Goal: Task Accomplishment & Management: Complete application form

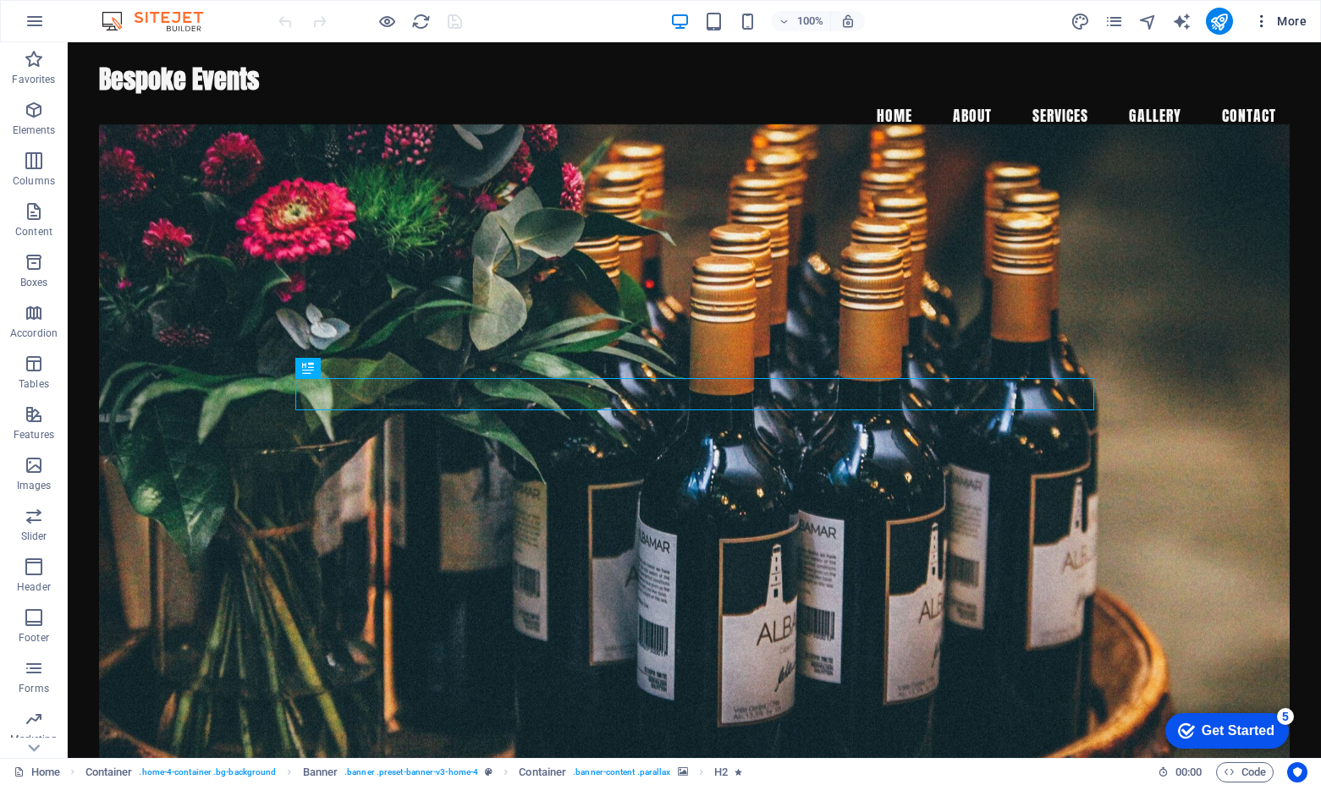
click at [1139, 24] on icon "button" at bounding box center [1261, 21] width 17 height 17
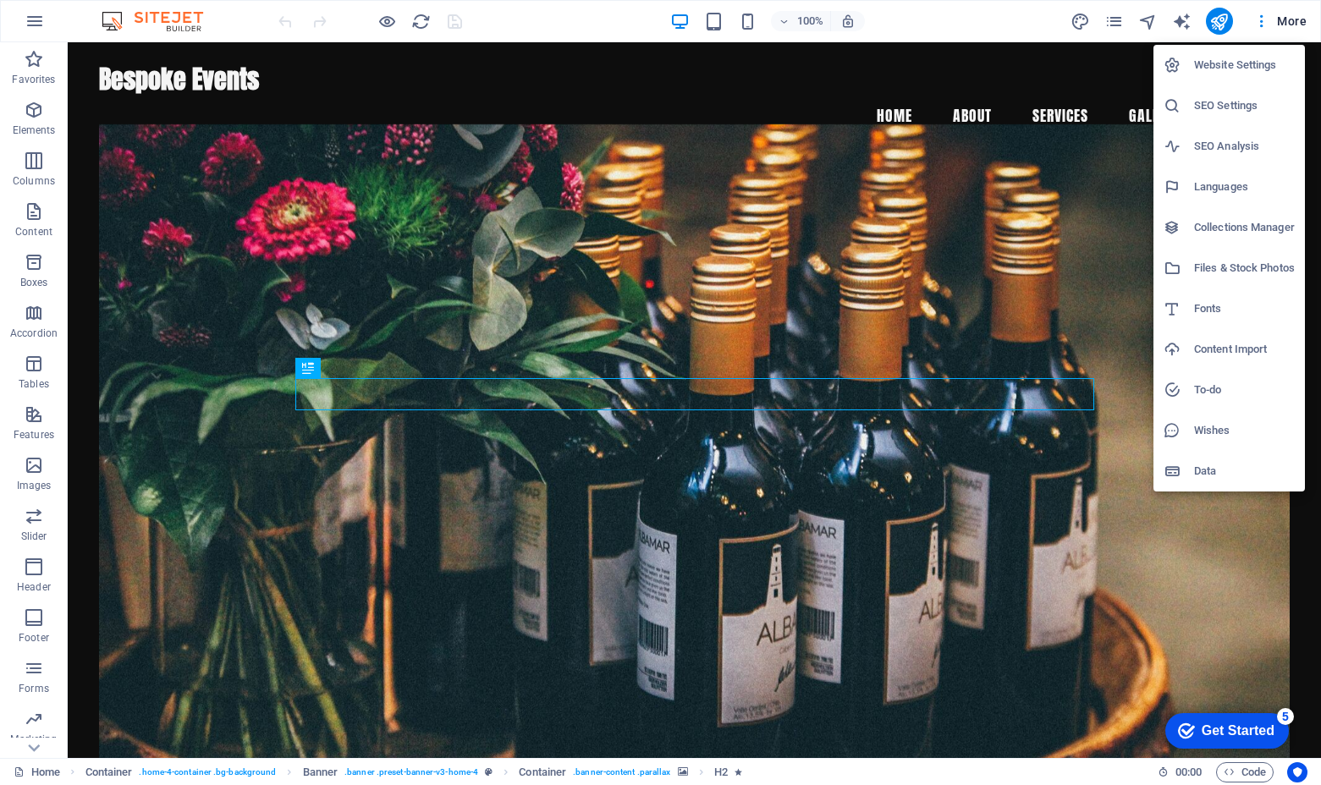
click at [1009, 179] on div at bounding box center [660, 392] width 1321 height 785
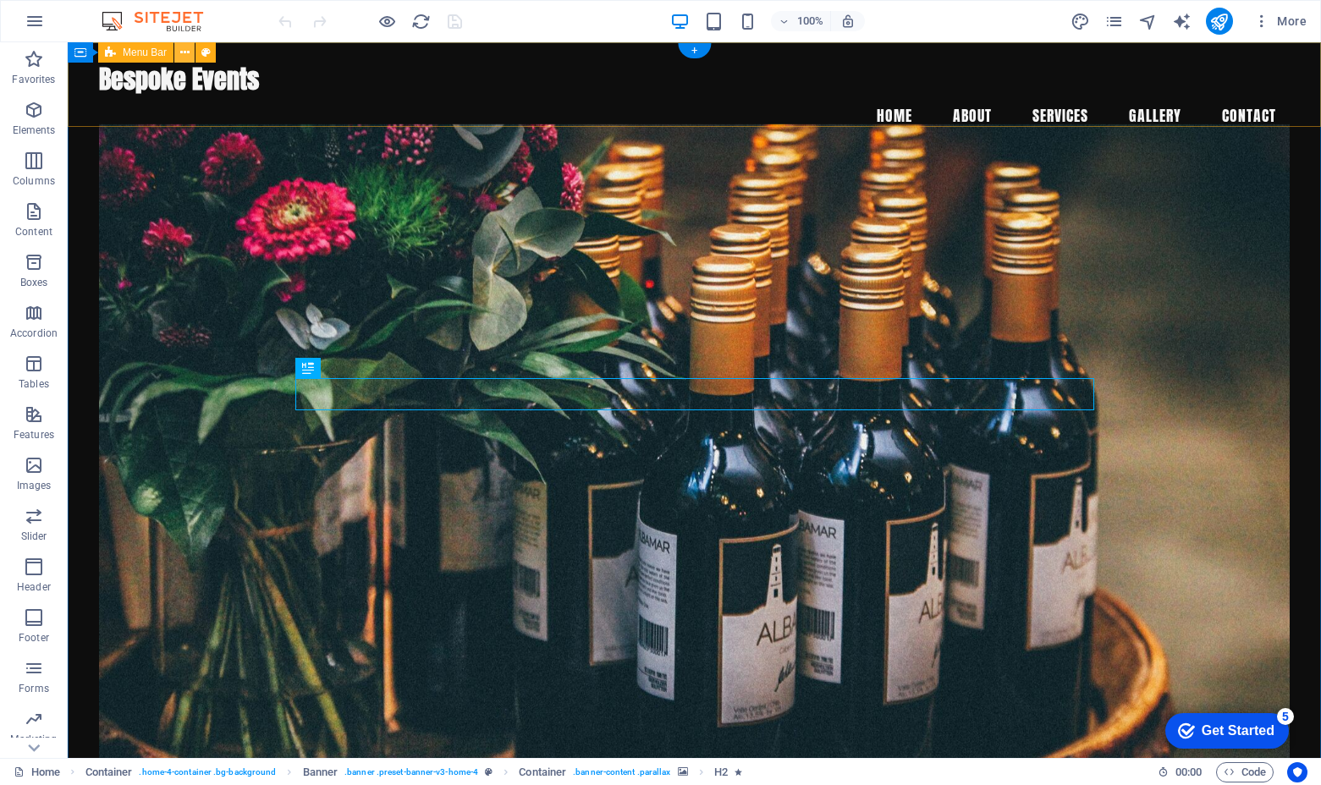
click at [187, 56] on icon at bounding box center [184, 53] width 9 height 18
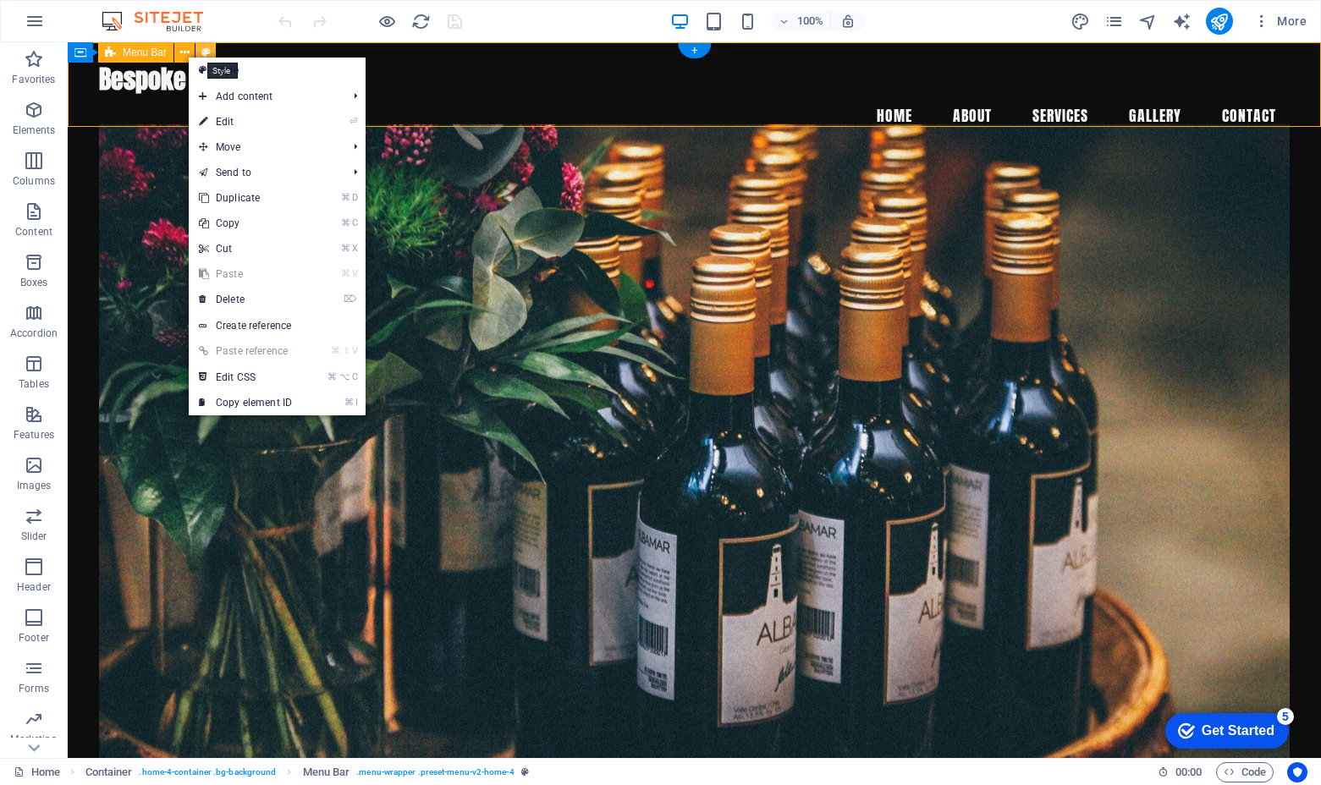
click at [210, 48] on icon at bounding box center [205, 53] width 9 height 18
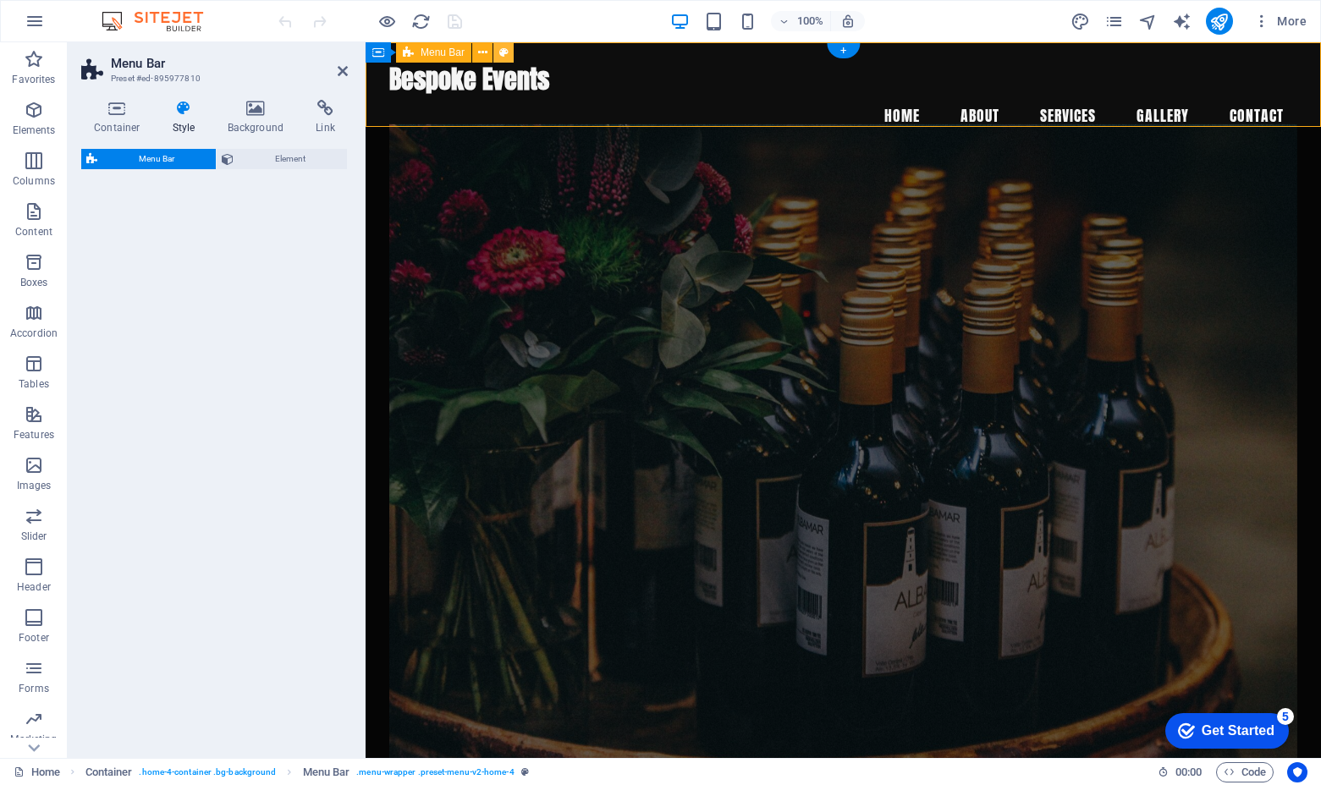
select select "vw"
select select "rem"
select select "vw"
select select "preset-menu-v2-home-4"
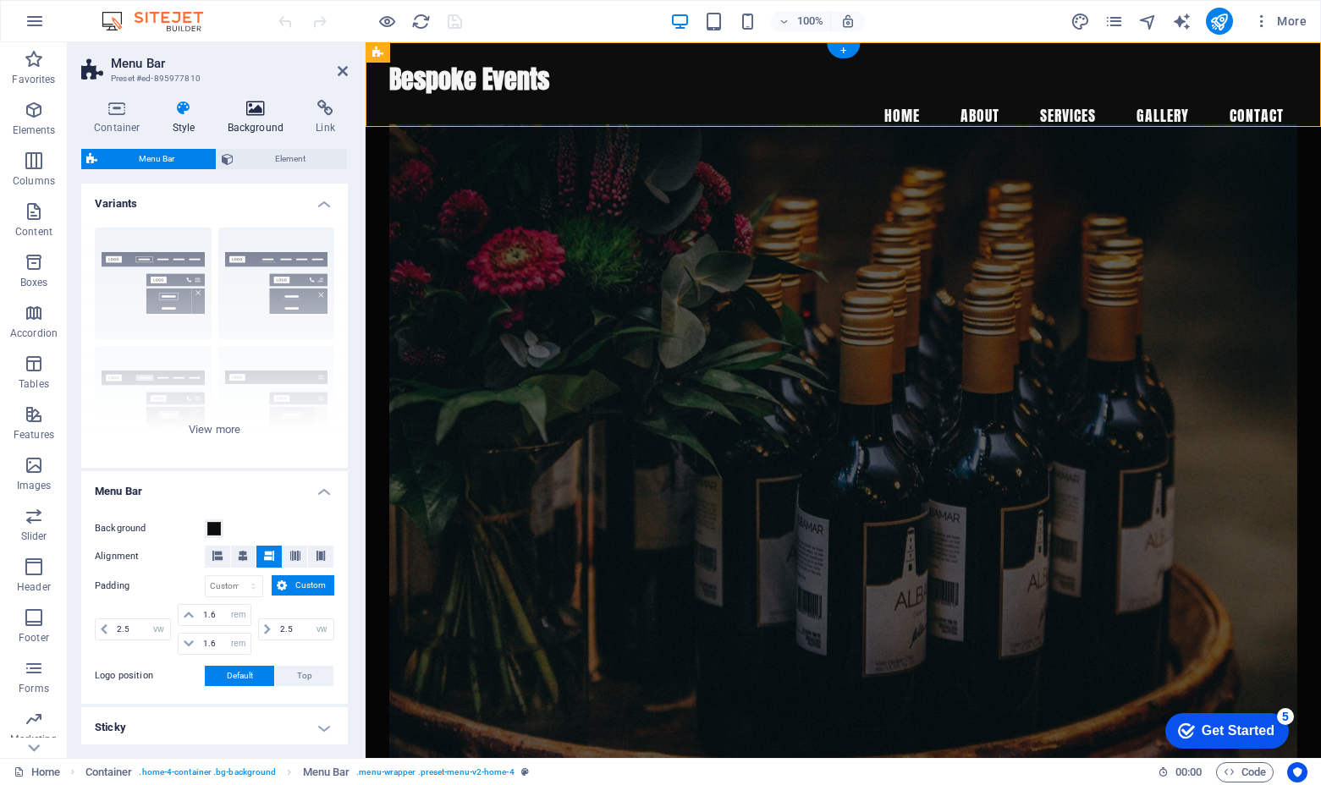
click at [266, 113] on icon at bounding box center [256, 108] width 82 height 17
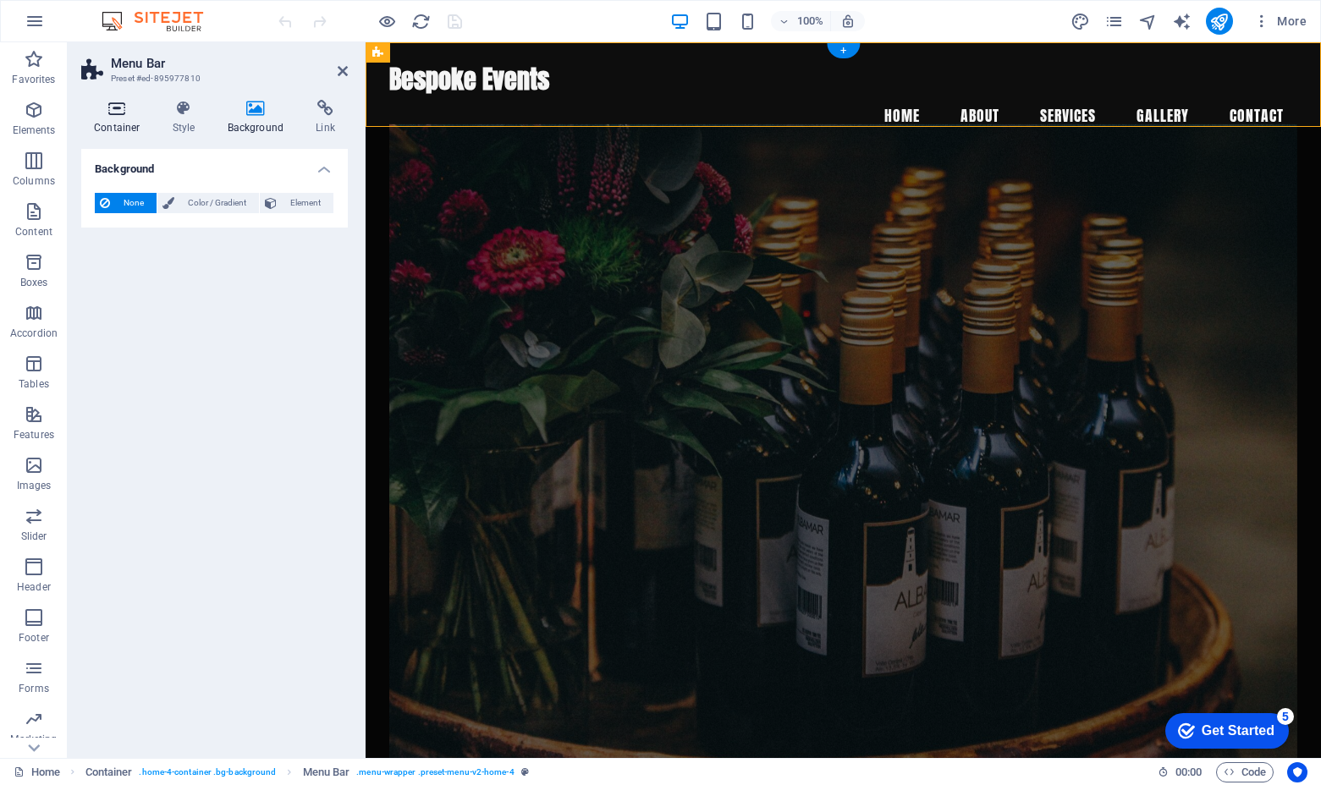
click at [94, 115] on icon at bounding box center [117, 108] width 72 height 17
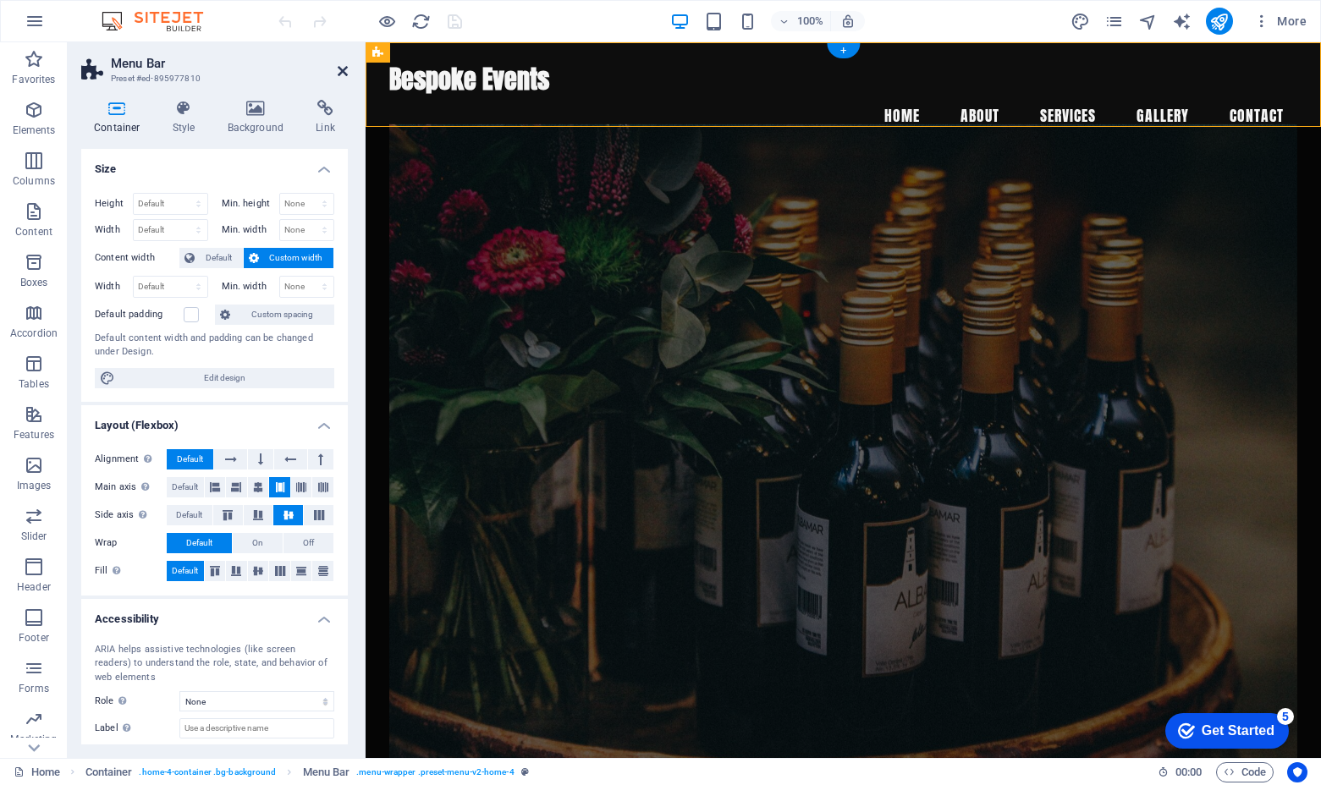
click at [346, 68] on icon at bounding box center [343, 71] width 10 height 14
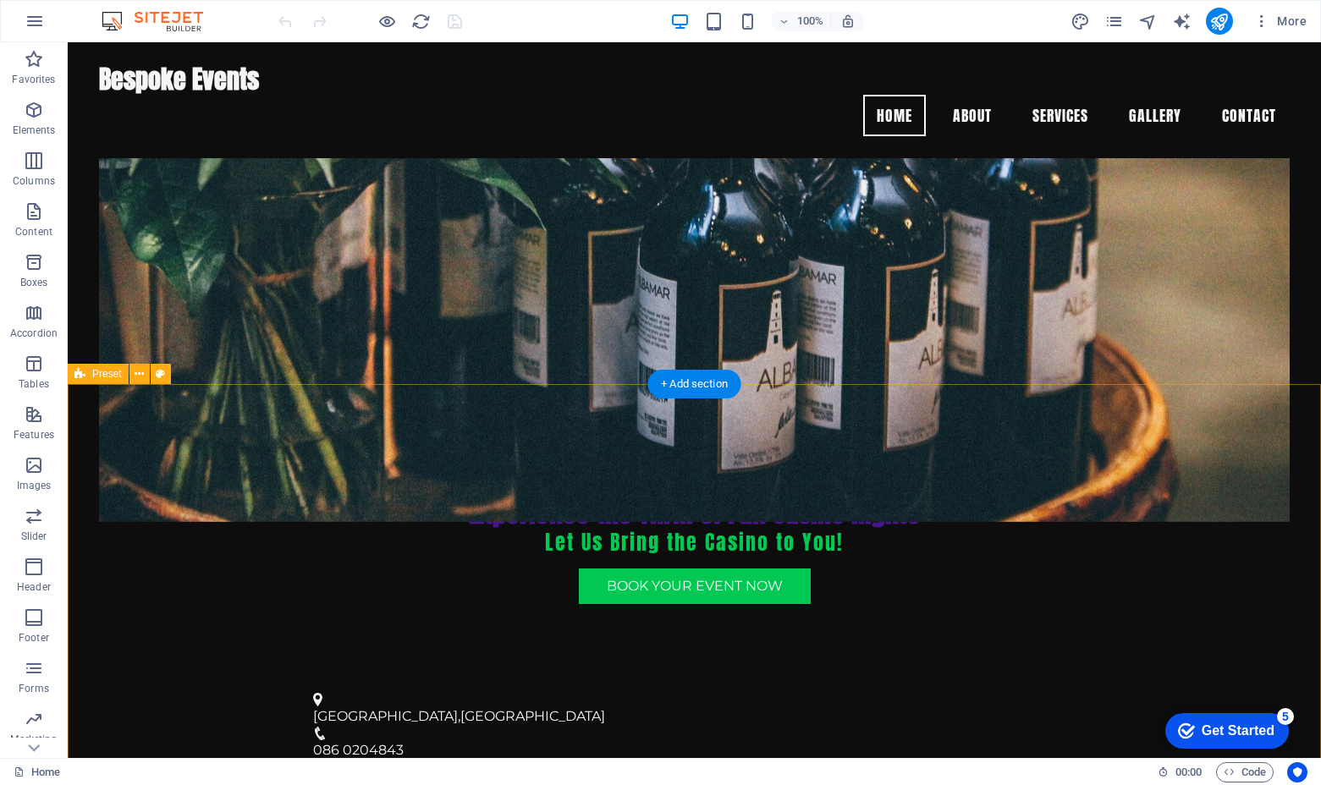
scroll to position [317, 0]
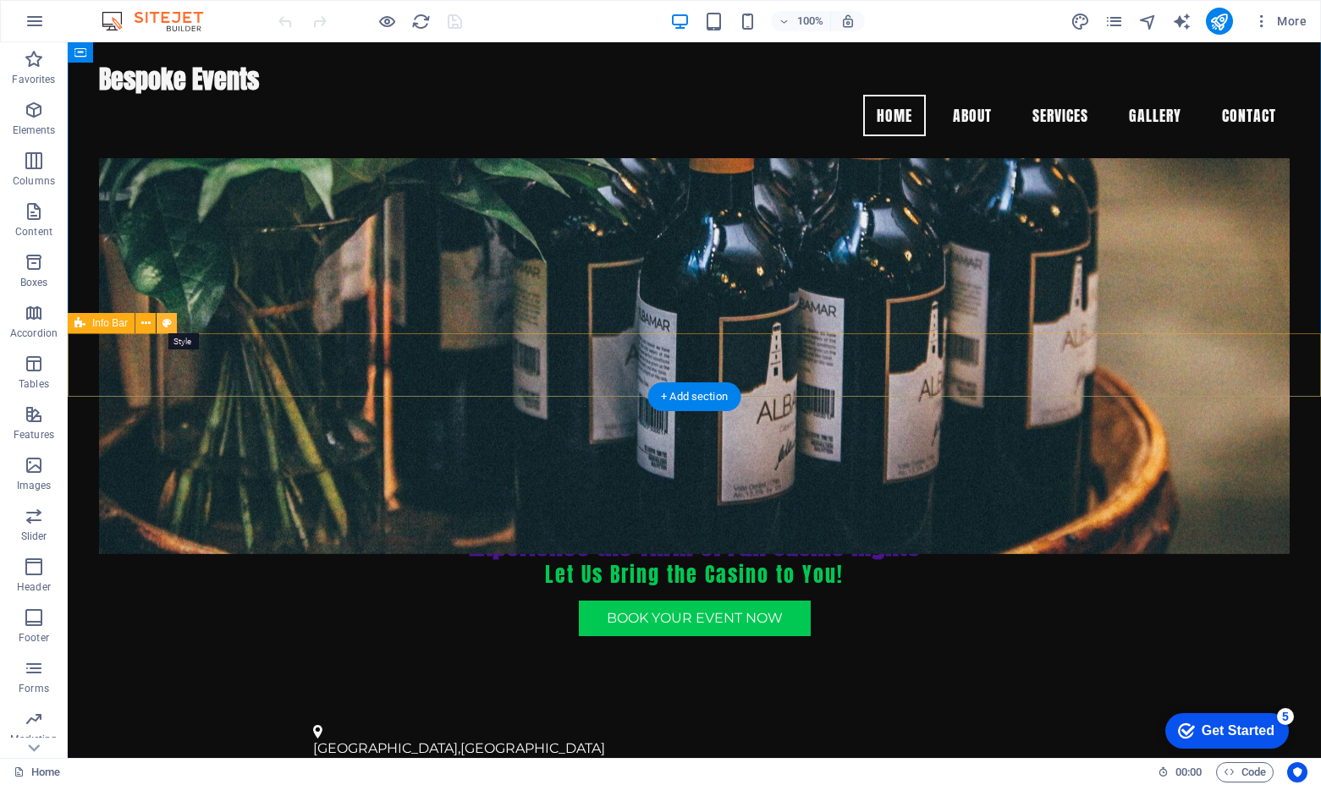
click at [168, 327] on icon at bounding box center [166, 324] width 9 height 18
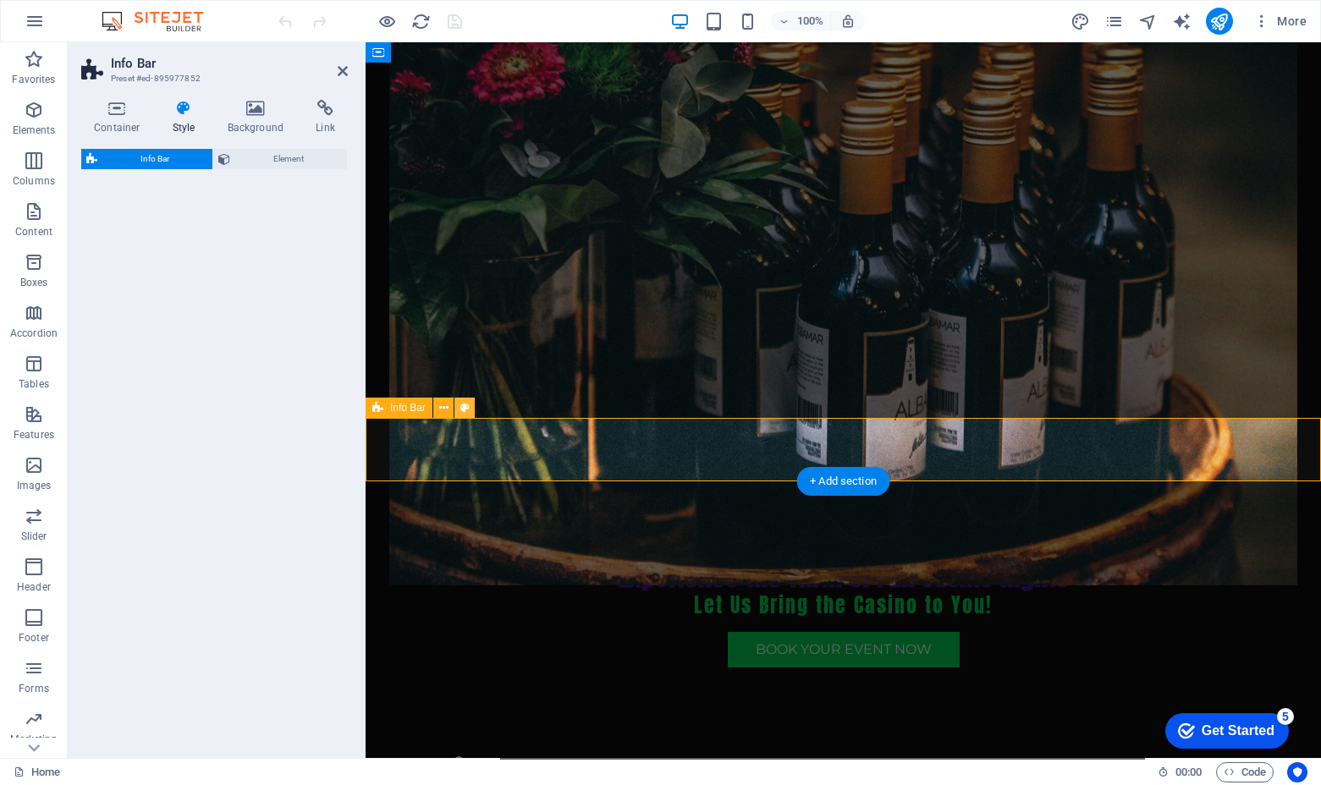
select select "vw"
select select "rem"
select select "vw"
select select "preset-info-bar-v3-home-4"
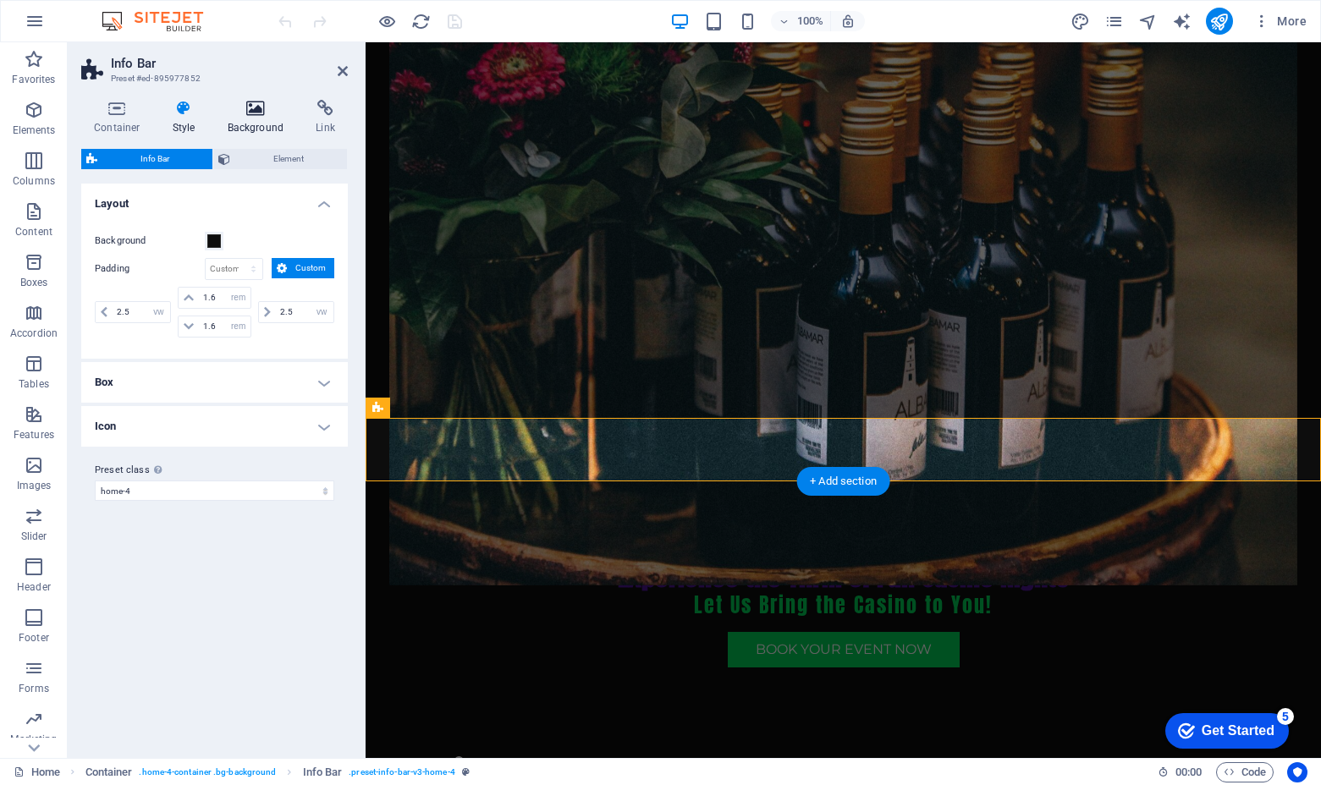
click at [246, 111] on icon at bounding box center [256, 108] width 82 height 17
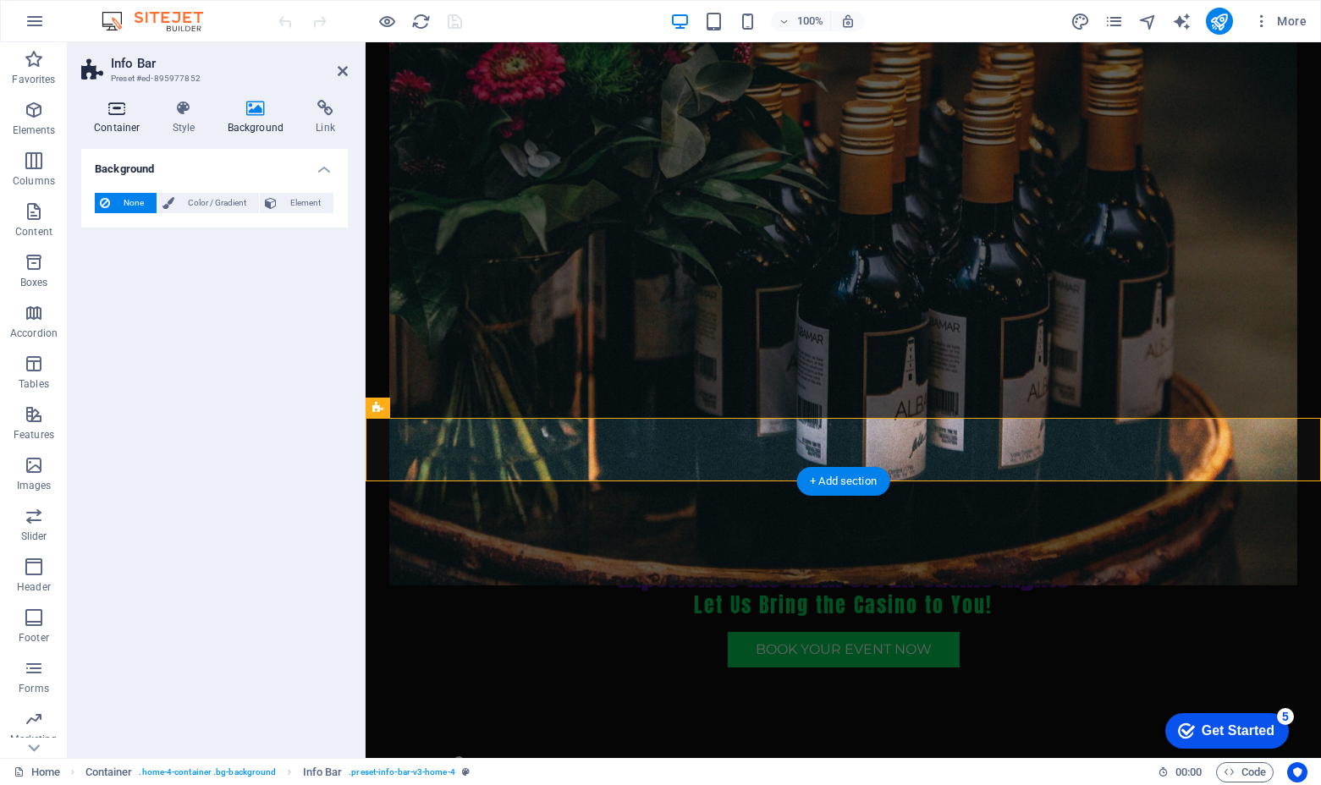
click at [128, 114] on icon at bounding box center [117, 108] width 72 height 17
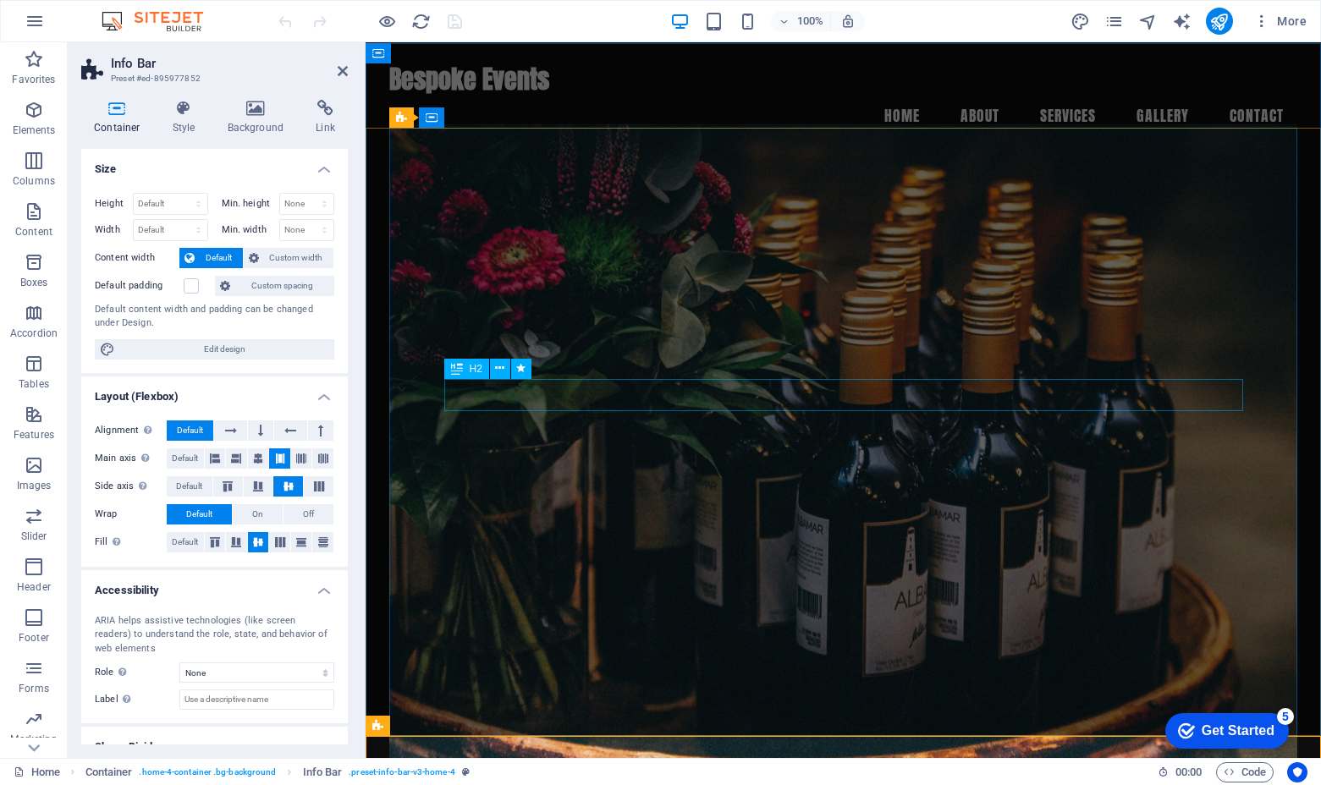
scroll to position [0, 0]
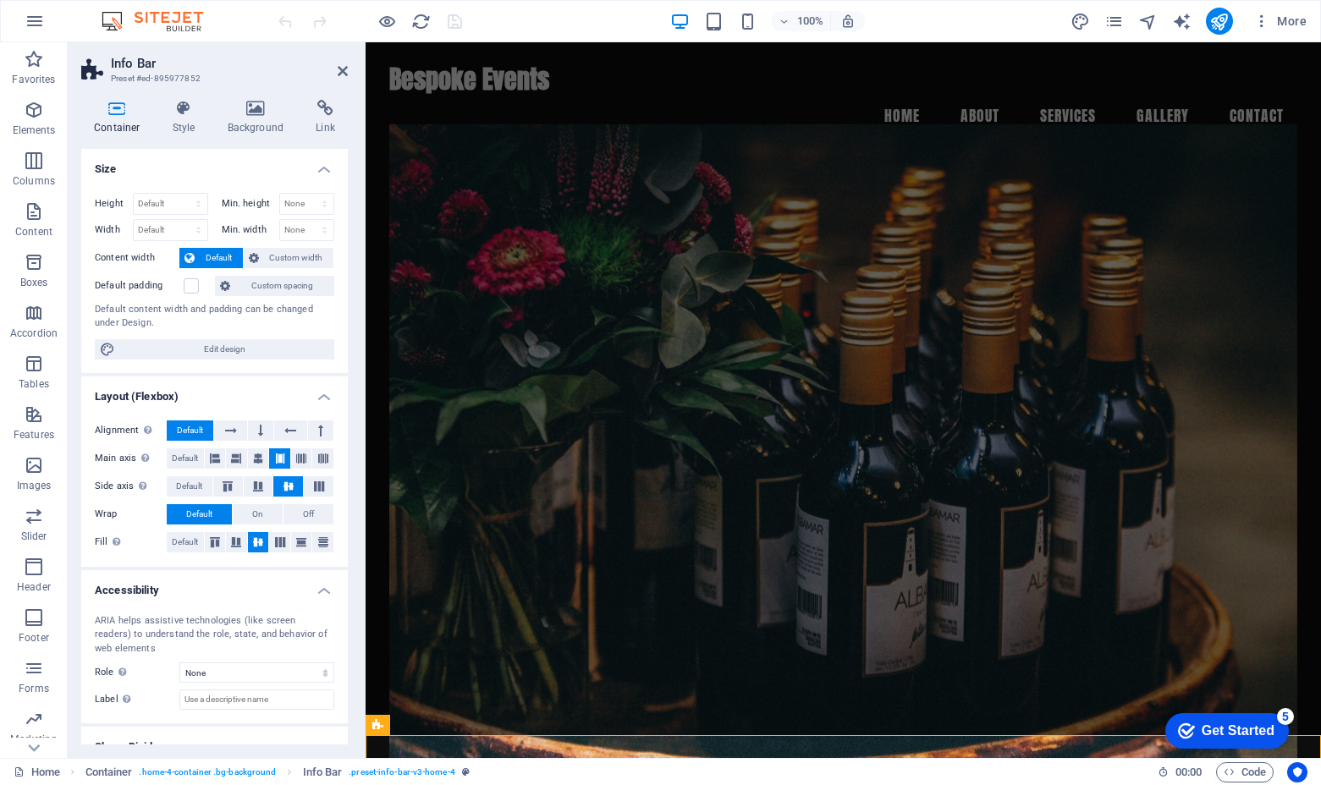
click at [790, 326] on figure at bounding box center [843, 449] width 908 height 651
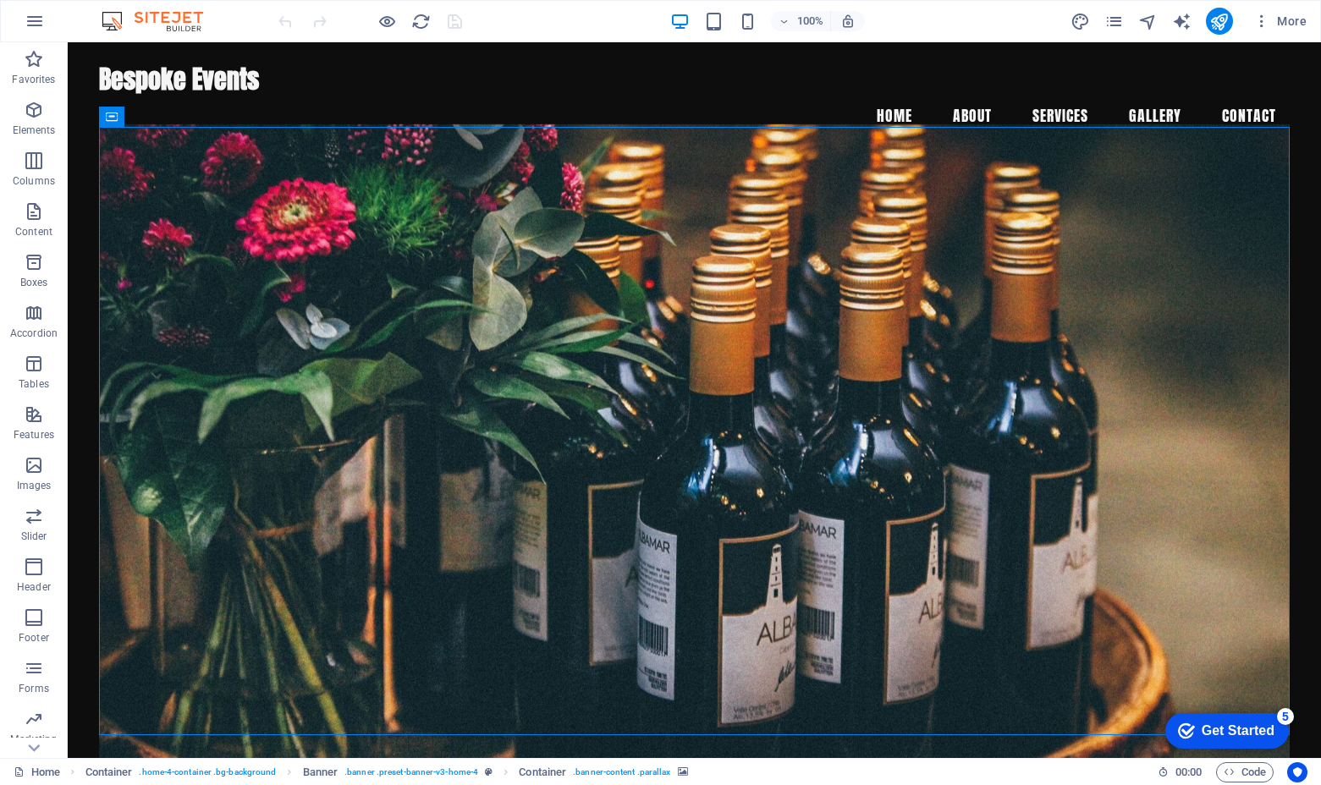
drag, startPoint x: 776, startPoint y: 307, endPoint x: 717, endPoint y: 303, distance: 59.4
click at [717, 303] on figure at bounding box center [694, 449] width 1190 height 651
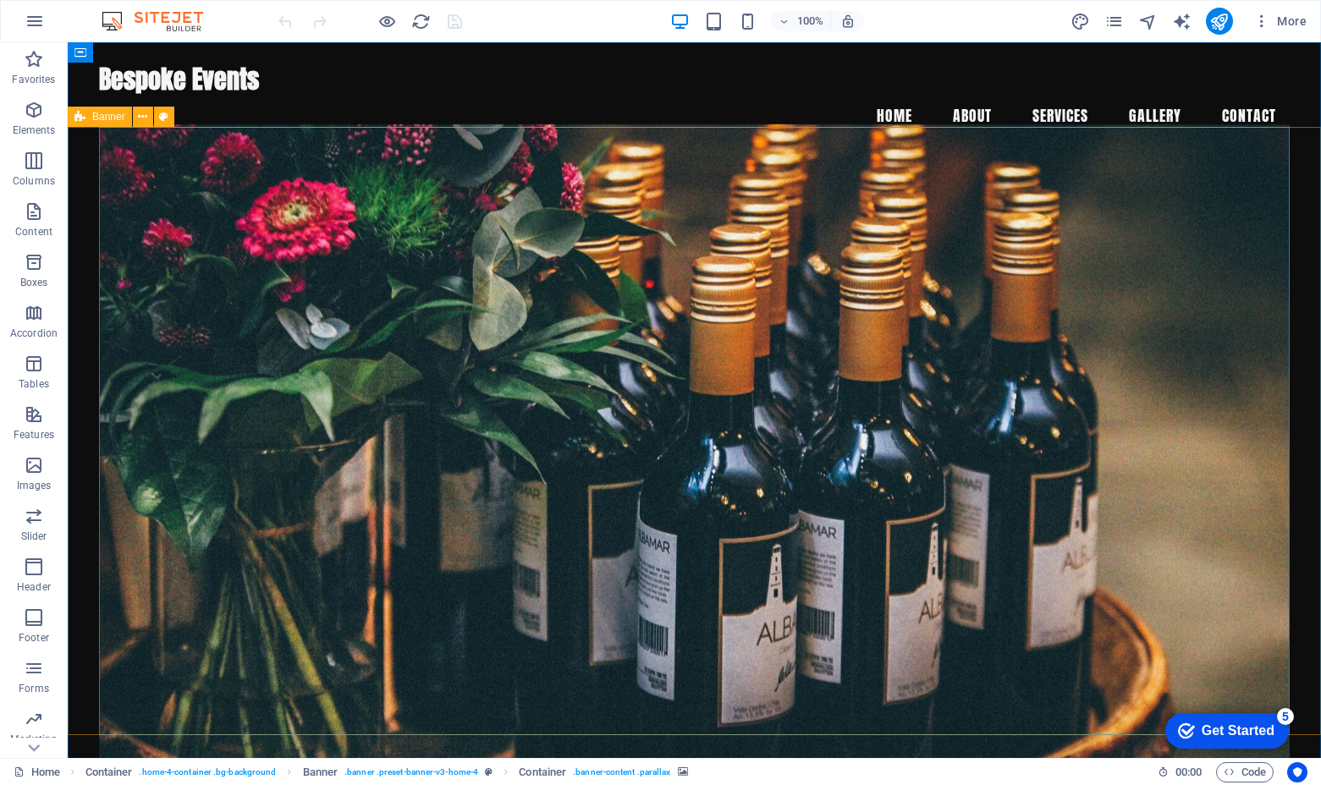
click at [118, 122] on span "Banner" at bounding box center [108, 117] width 33 height 10
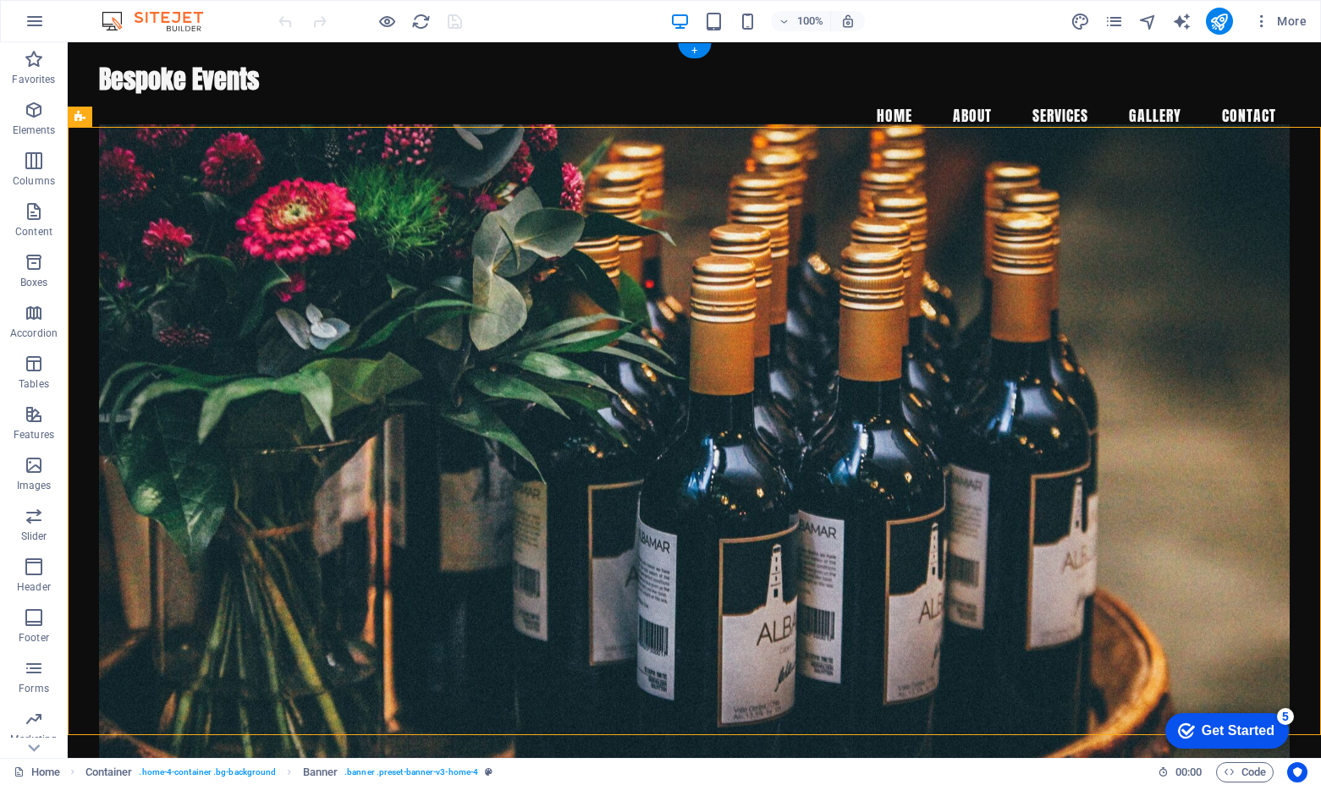
click at [291, 299] on figure at bounding box center [694, 449] width 1190 height 651
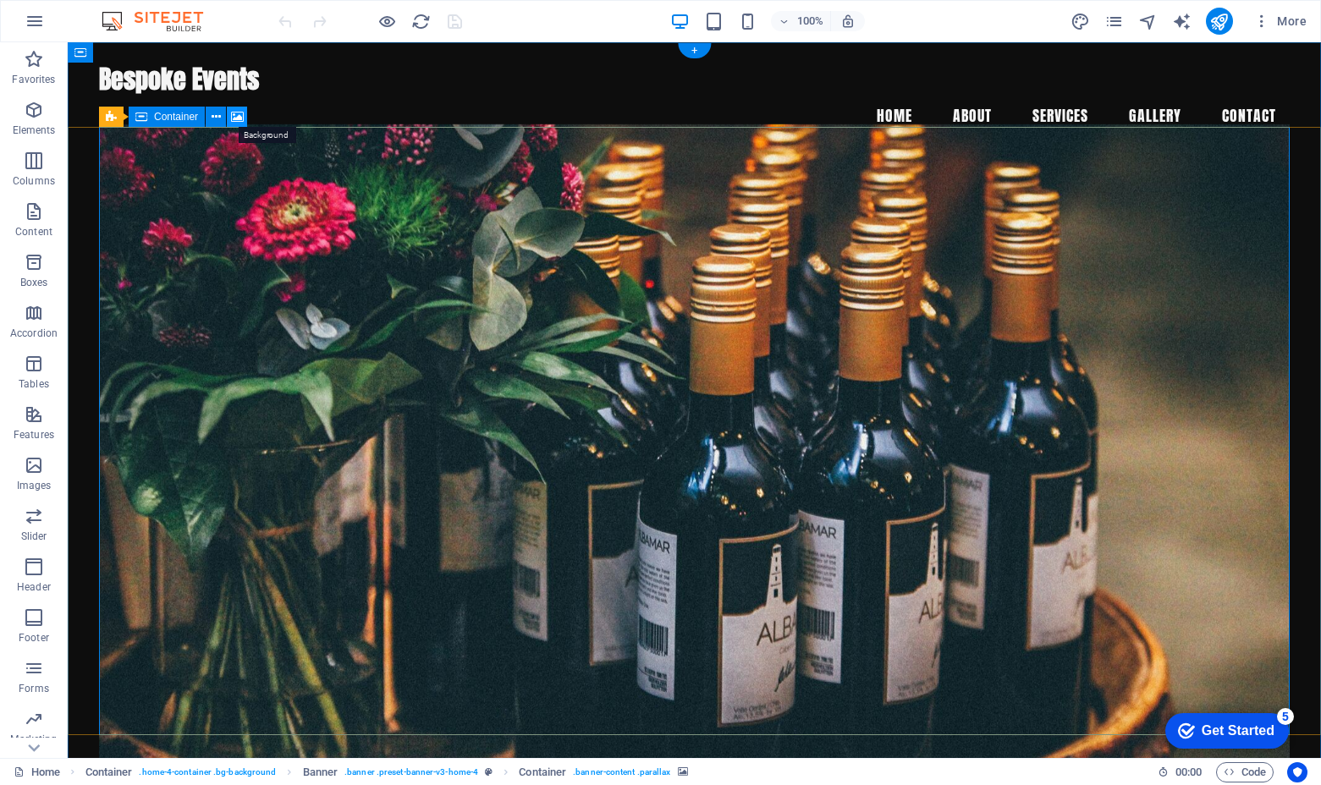
click at [239, 120] on icon at bounding box center [237, 117] width 13 height 18
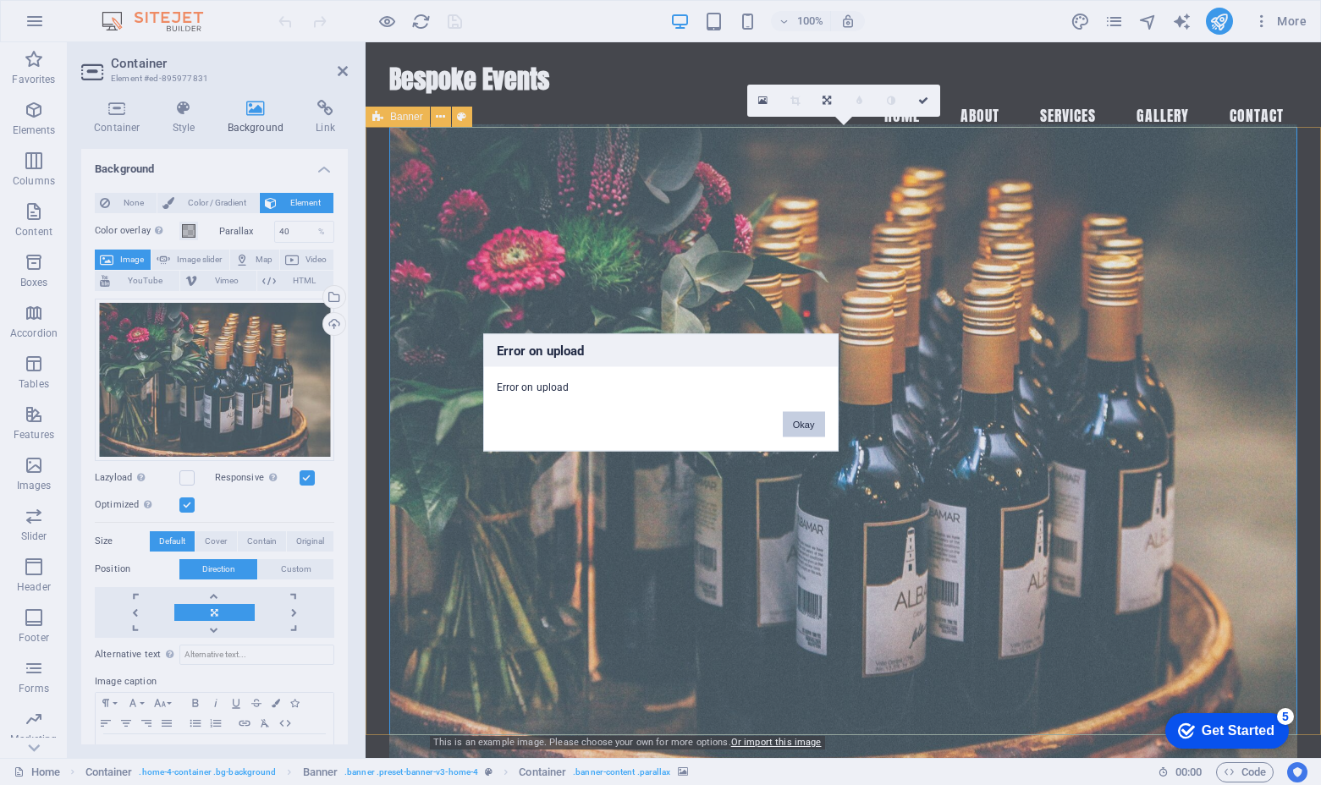
click at [811, 420] on button "Okay" at bounding box center [804, 424] width 42 height 25
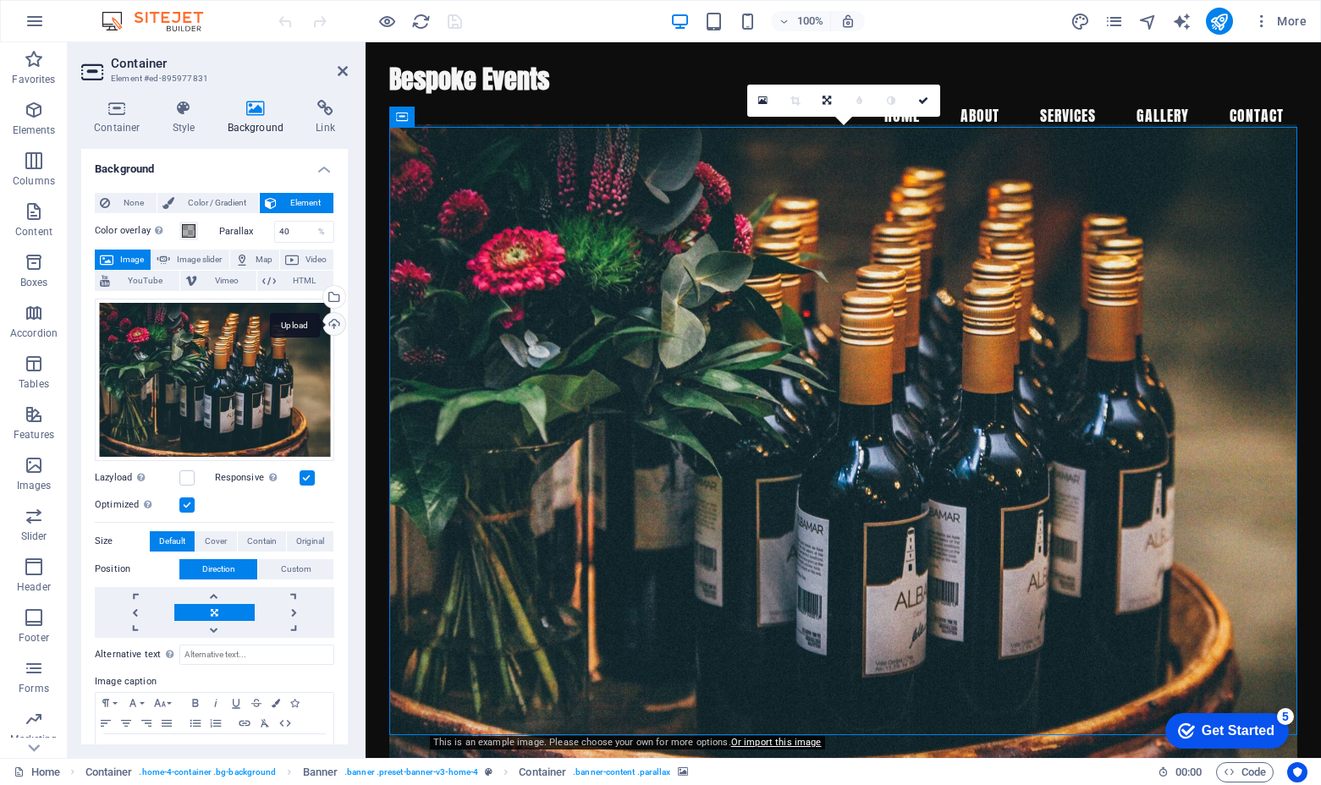
click at [332, 327] on div "Upload" at bounding box center [332, 325] width 25 height 25
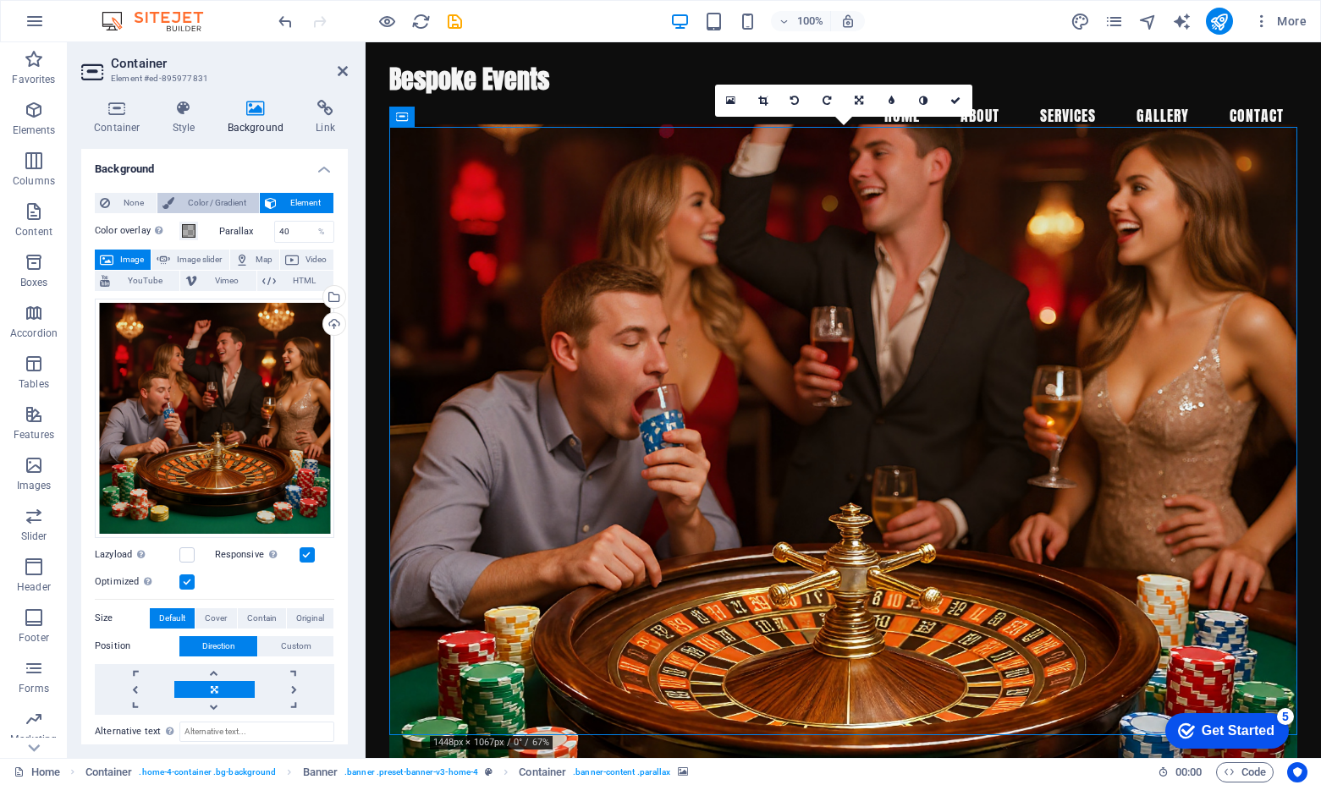
click at [221, 198] on span "Color / Gradient" at bounding box center [216, 203] width 74 height 20
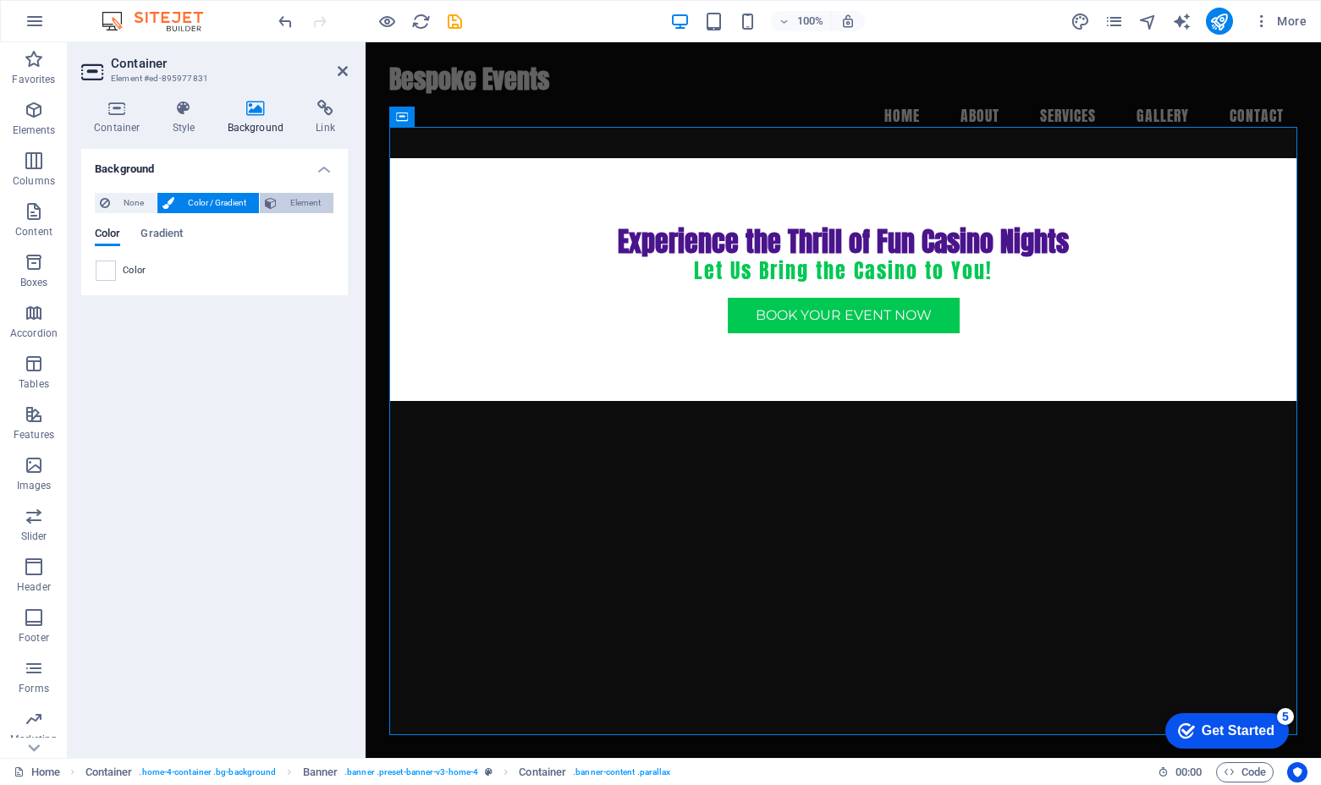
click at [293, 200] on span "Element" at bounding box center [305, 203] width 47 height 20
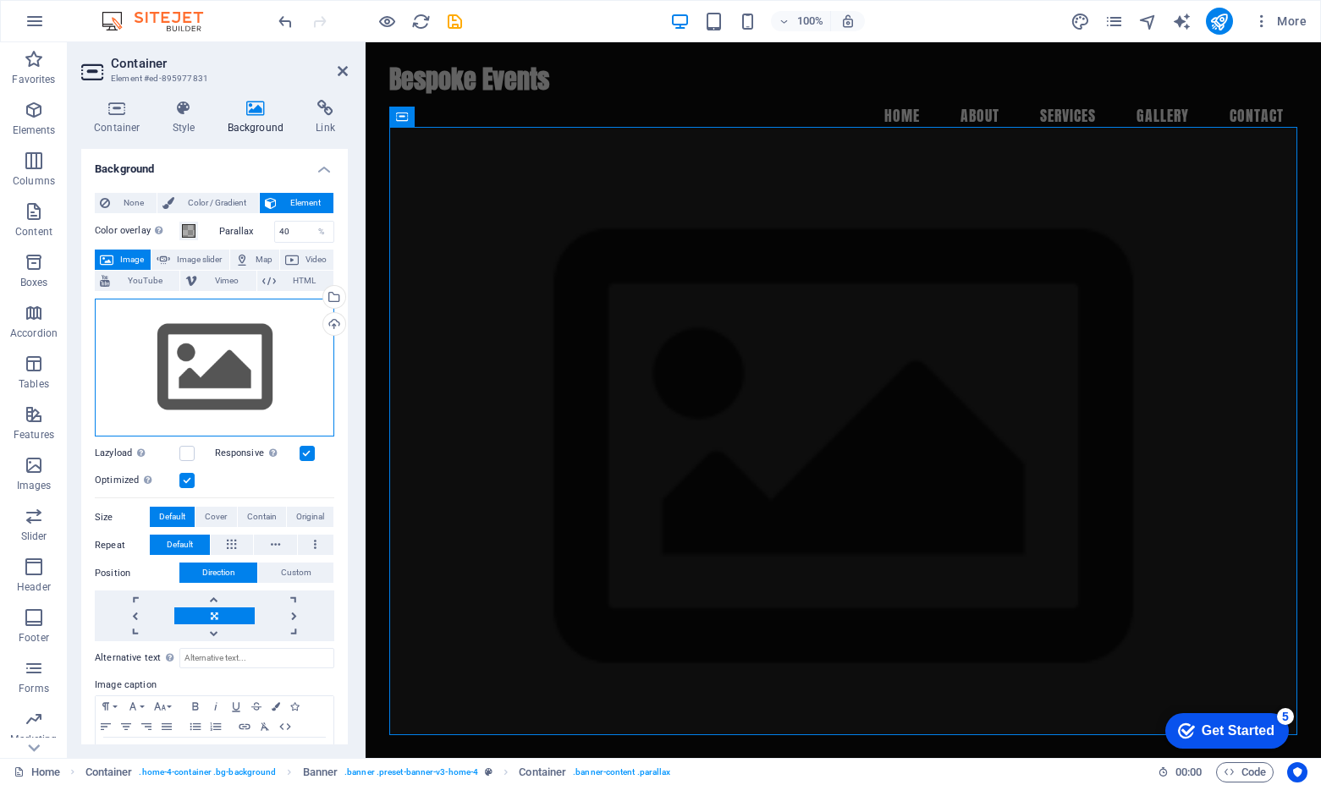
click at [283, 339] on div "Drag files here, click to choose files or select files from Files or our free s…" at bounding box center [214, 368] width 239 height 139
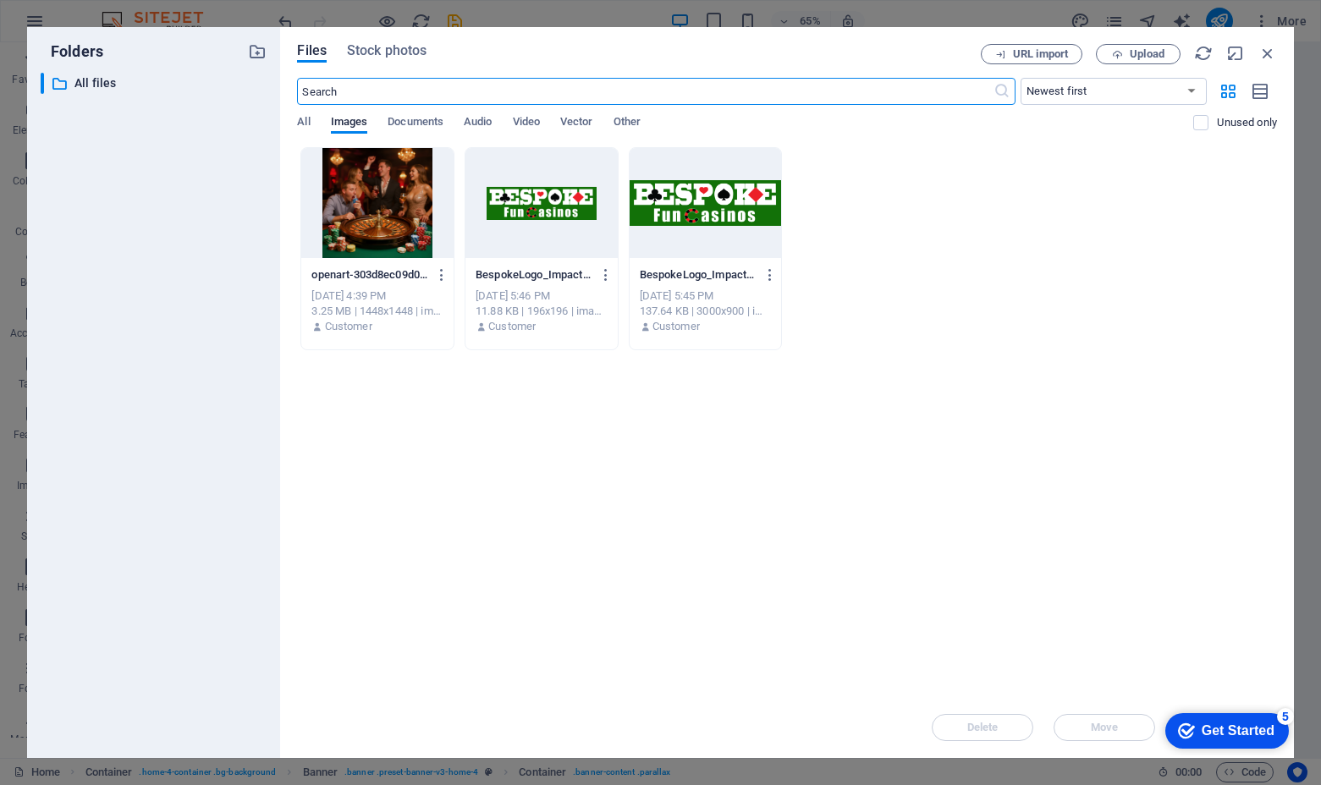
click at [396, 209] on div at bounding box center [377, 203] width 152 height 110
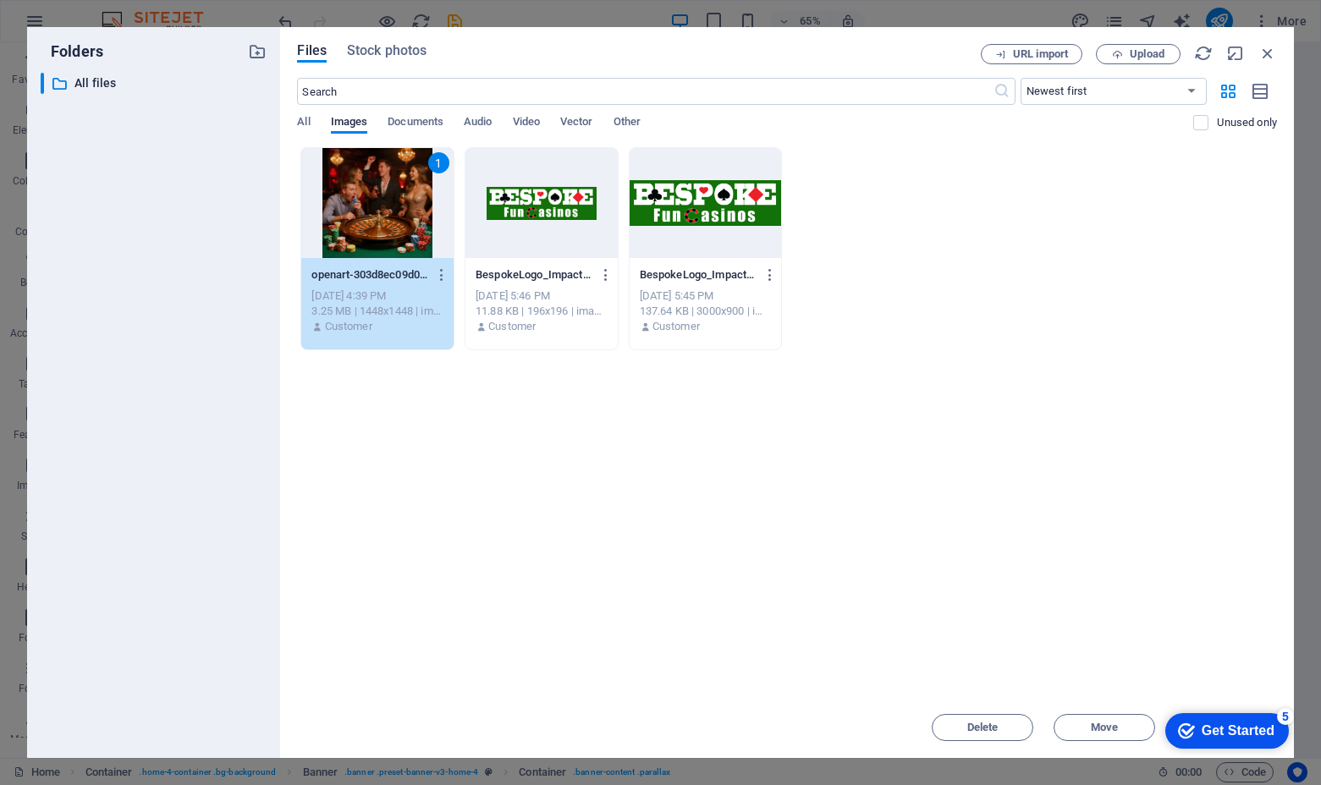
click at [396, 209] on div "1" at bounding box center [377, 203] width 152 height 110
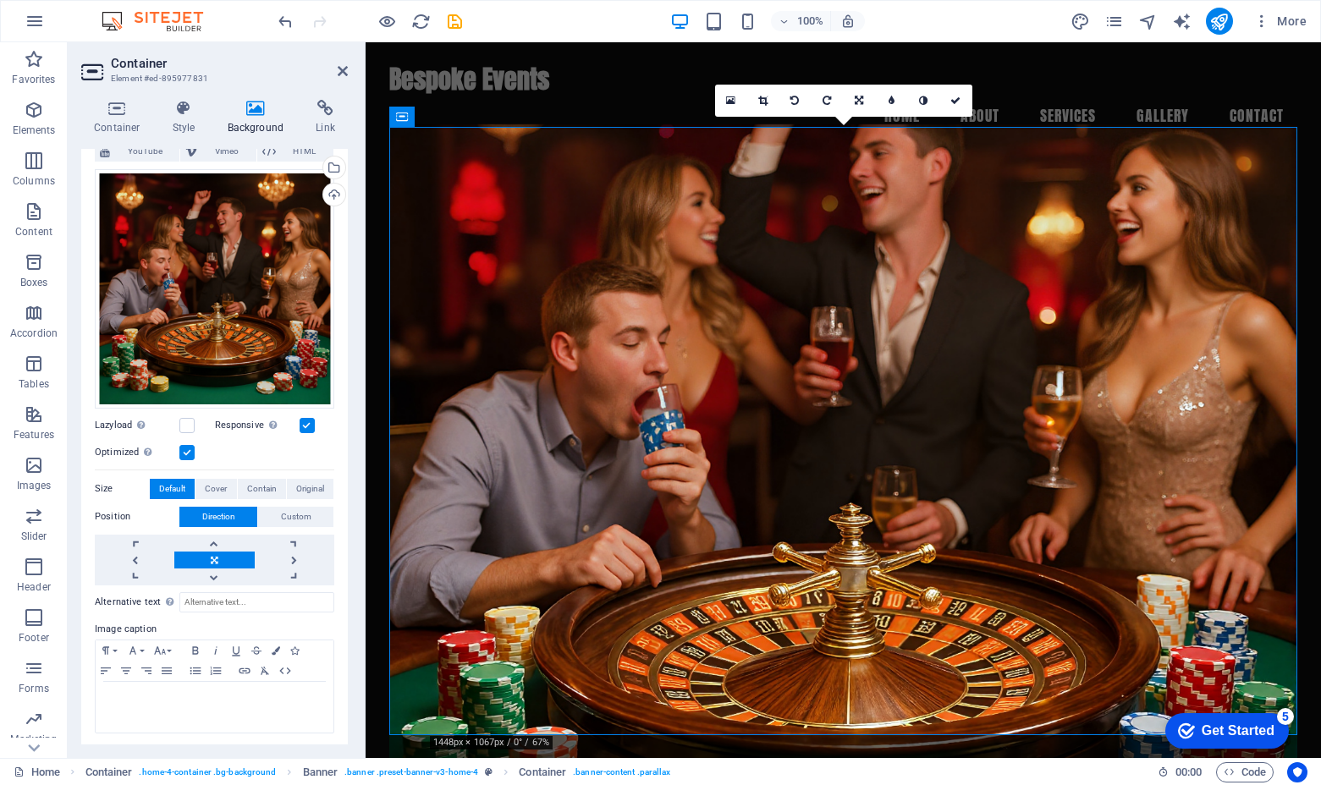
scroll to position [129, 0]
click at [122, 105] on icon at bounding box center [117, 108] width 72 height 17
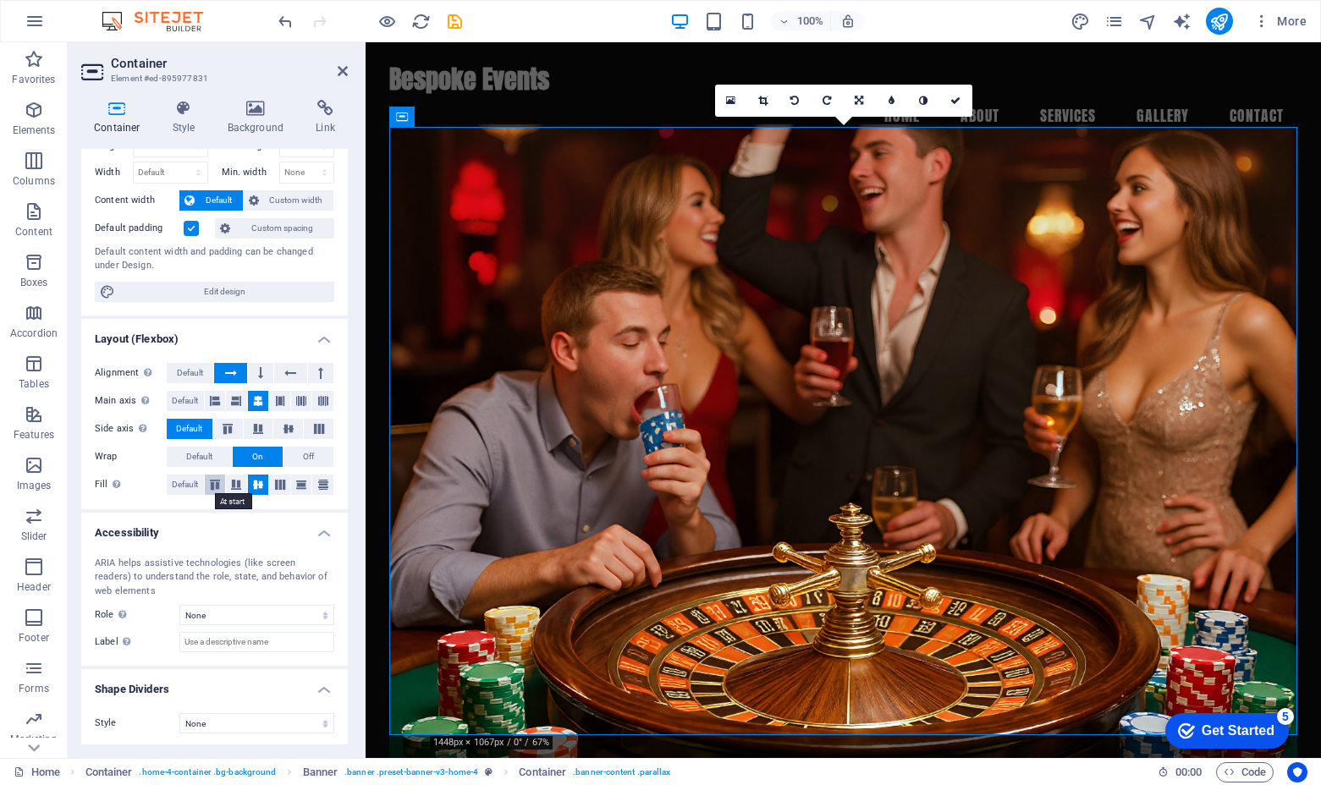
scroll to position [0, 0]
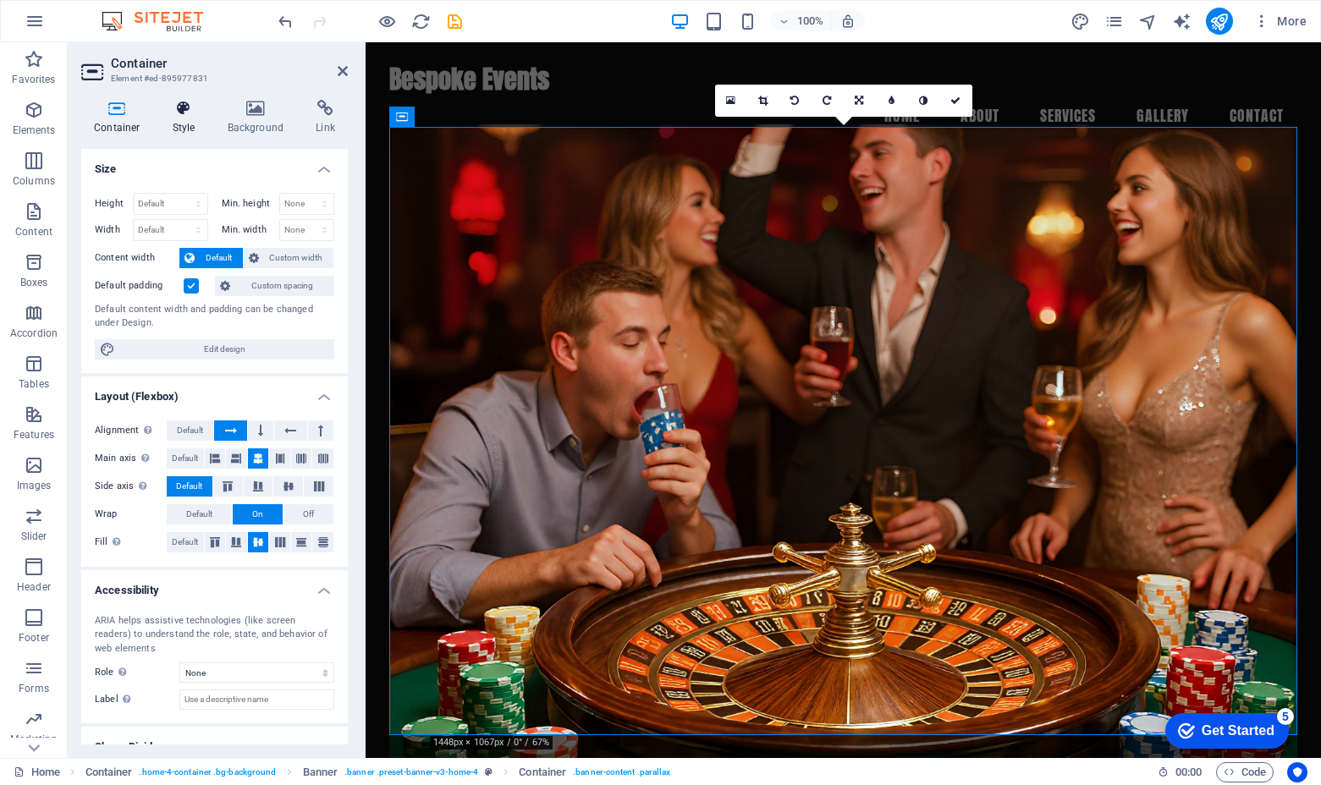
click at [174, 114] on icon at bounding box center [184, 108] width 48 height 17
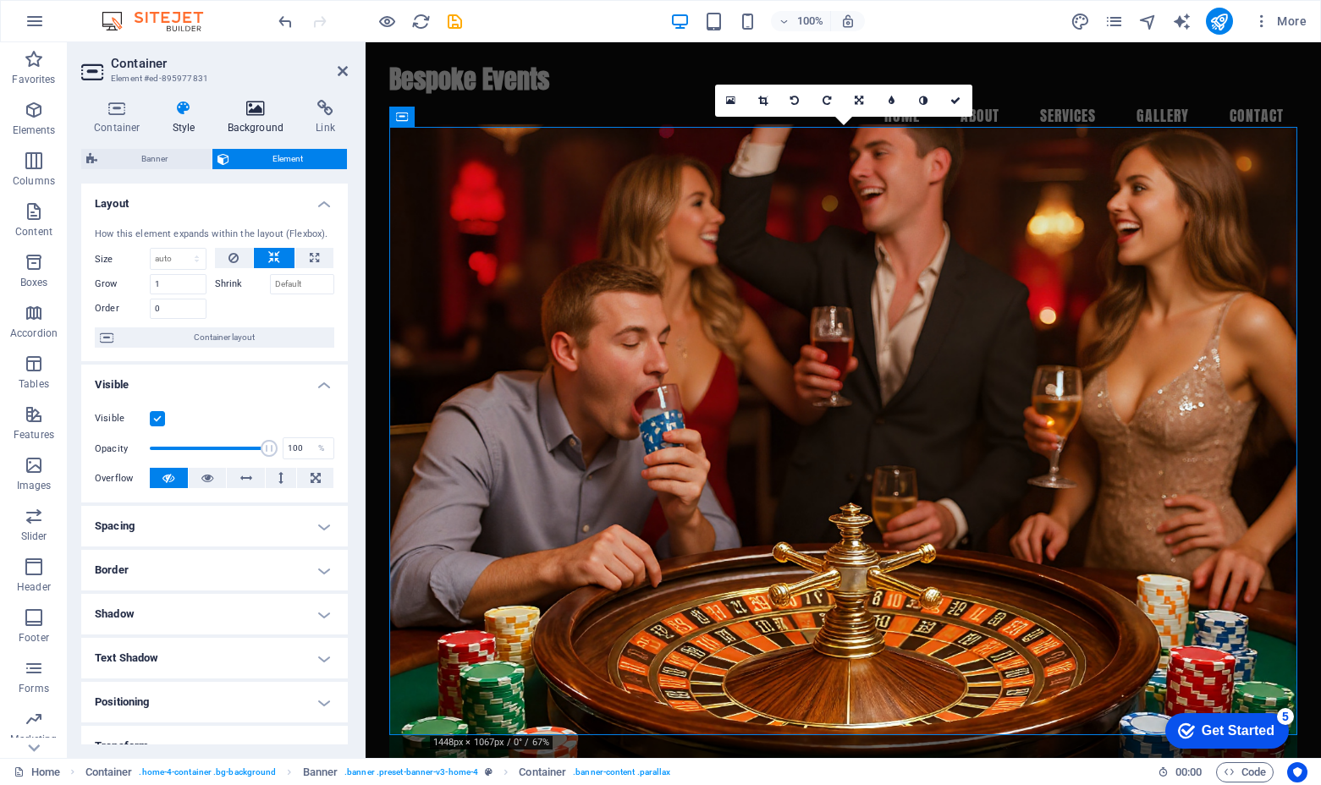
click at [262, 118] on h4 "Background" at bounding box center [259, 118] width 89 height 36
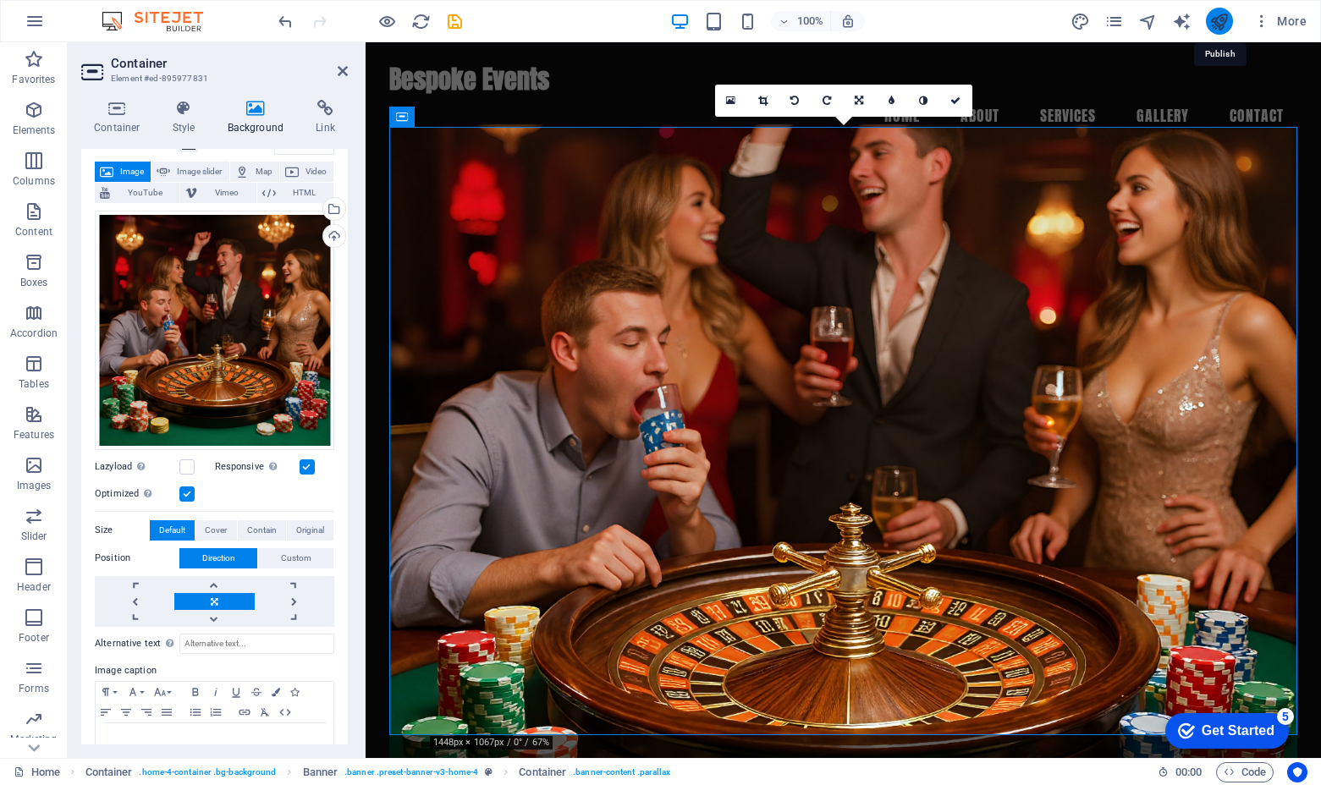
click at [1139, 30] on icon "publish" at bounding box center [1218, 21] width 19 height 19
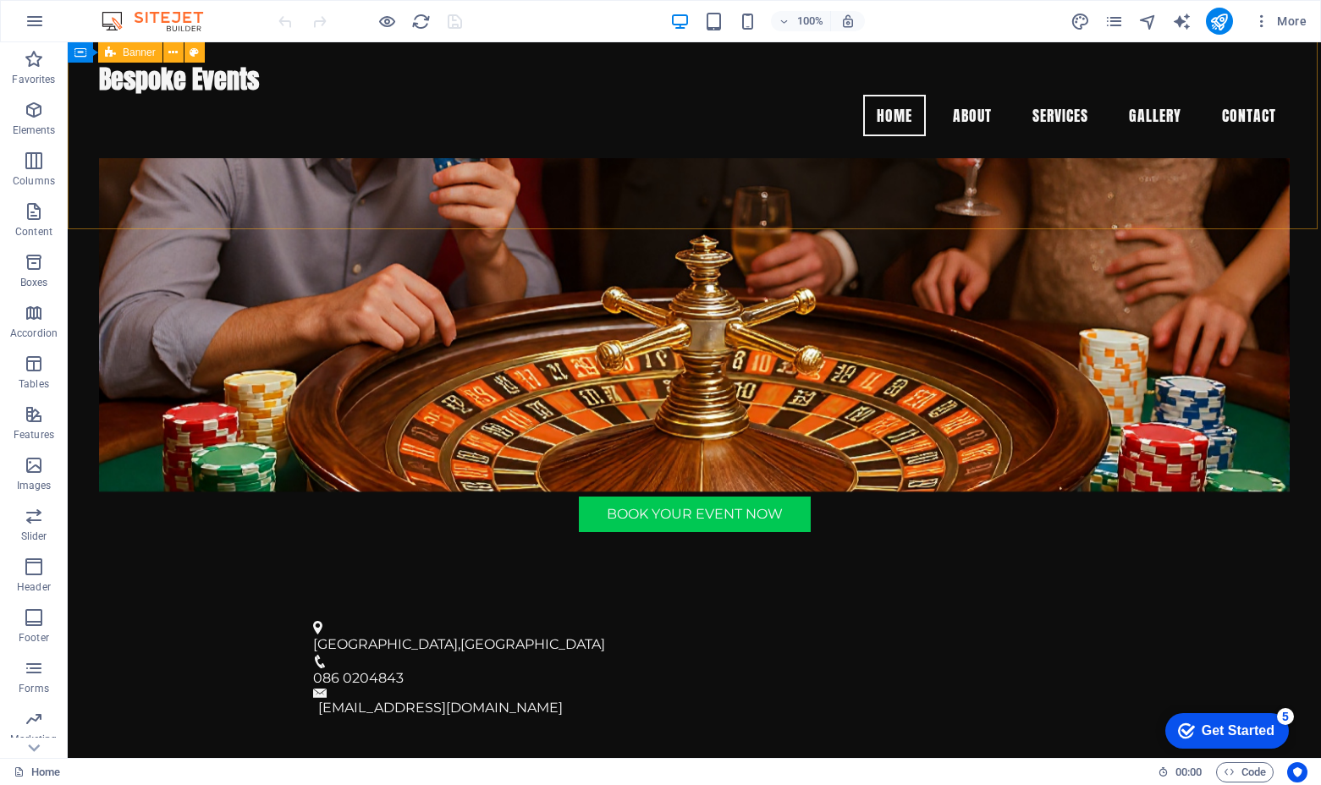
scroll to position [418, 0]
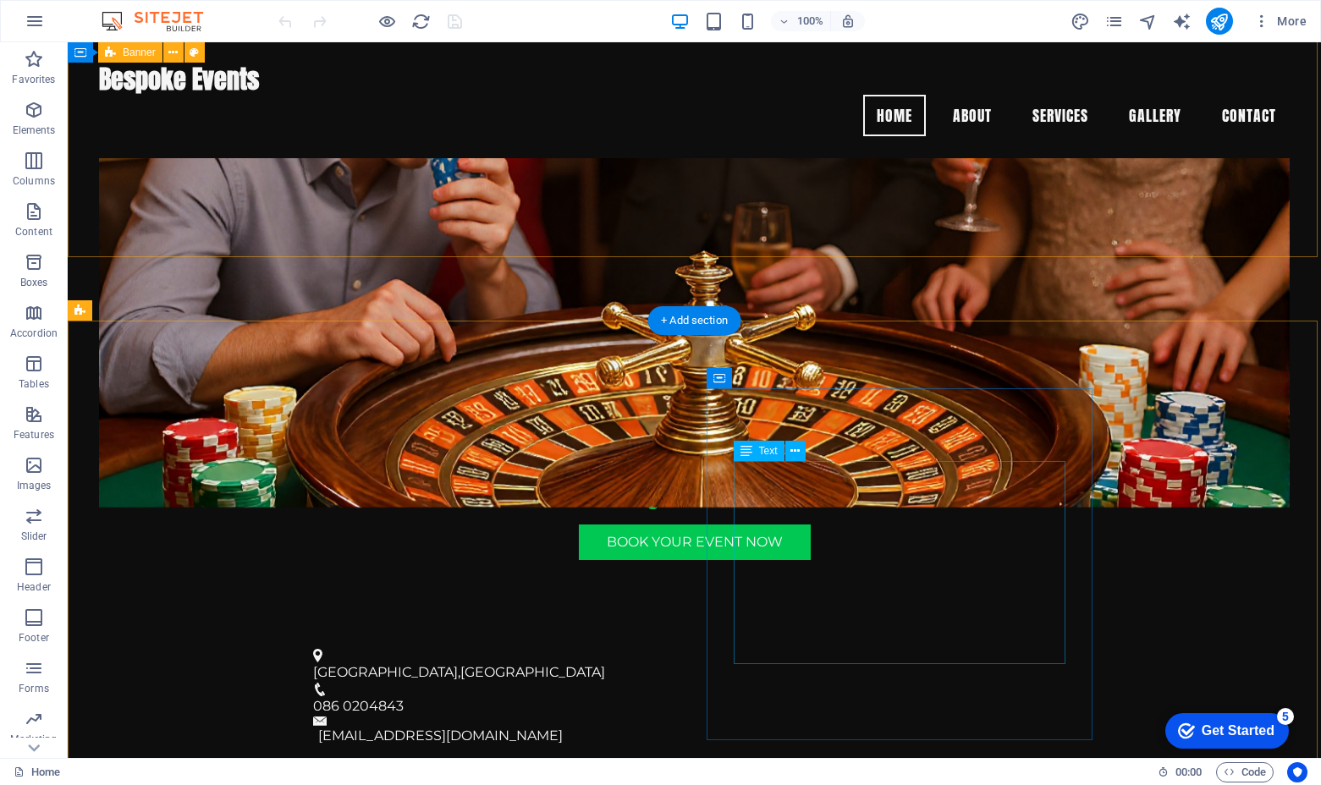
scroll to position [388, 0]
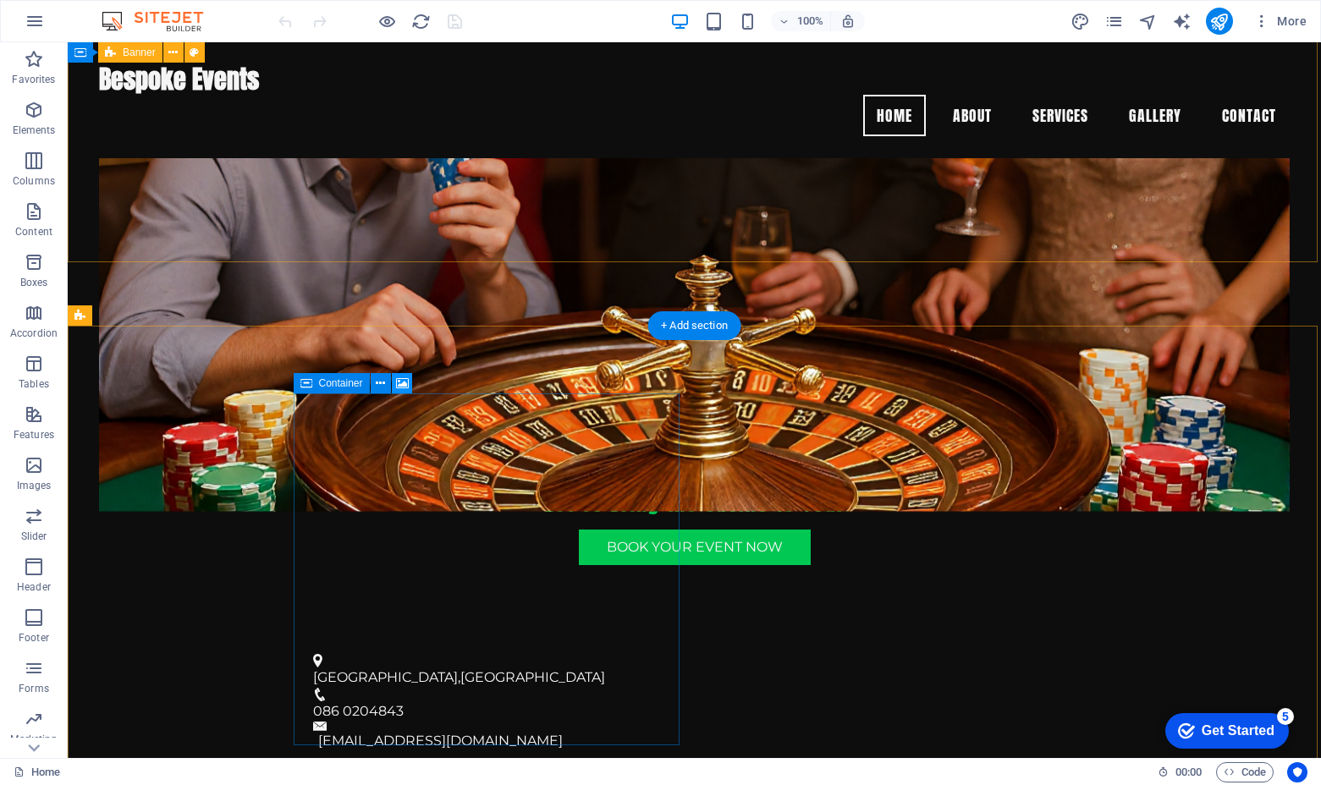
click at [402, 388] on icon at bounding box center [402, 384] width 13 height 18
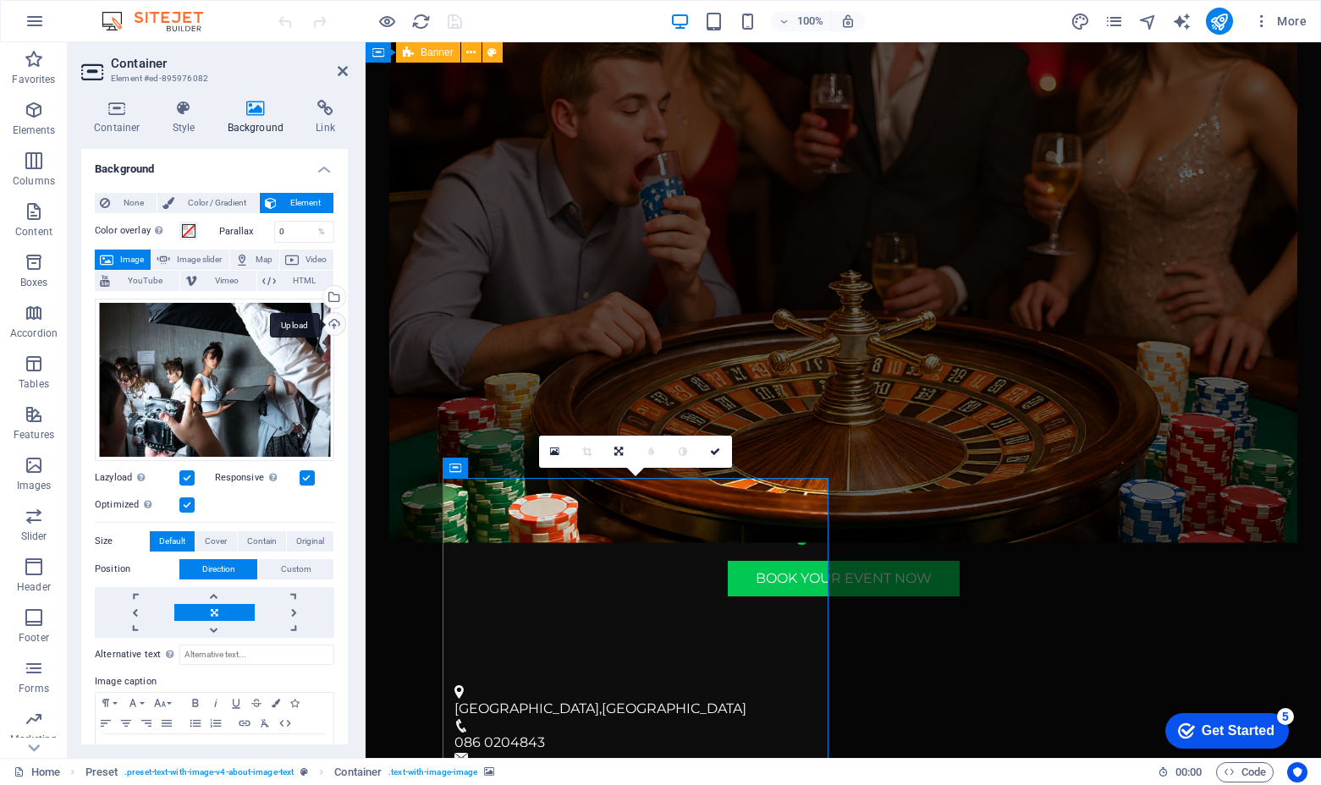
click at [332, 326] on div "Upload" at bounding box center [332, 325] width 25 height 25
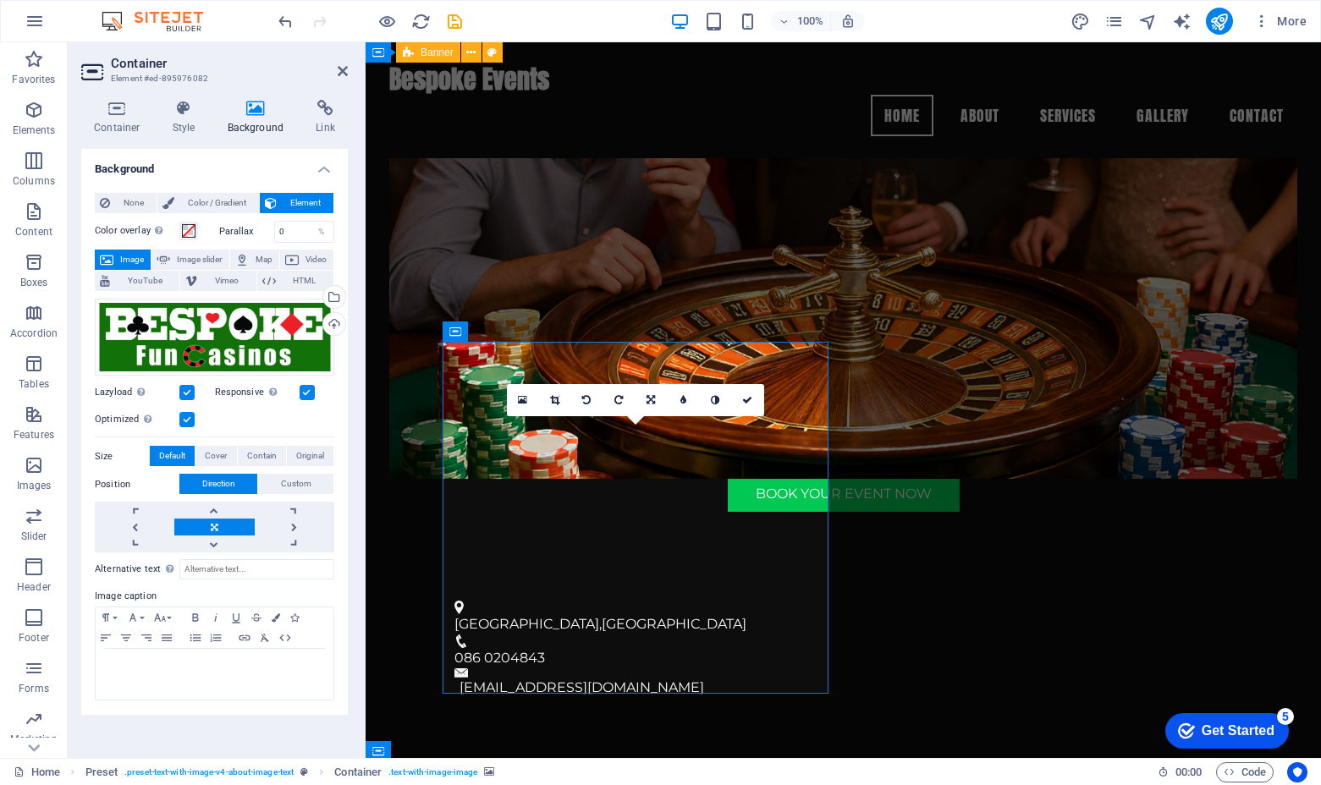
scroll to position [440, 0]
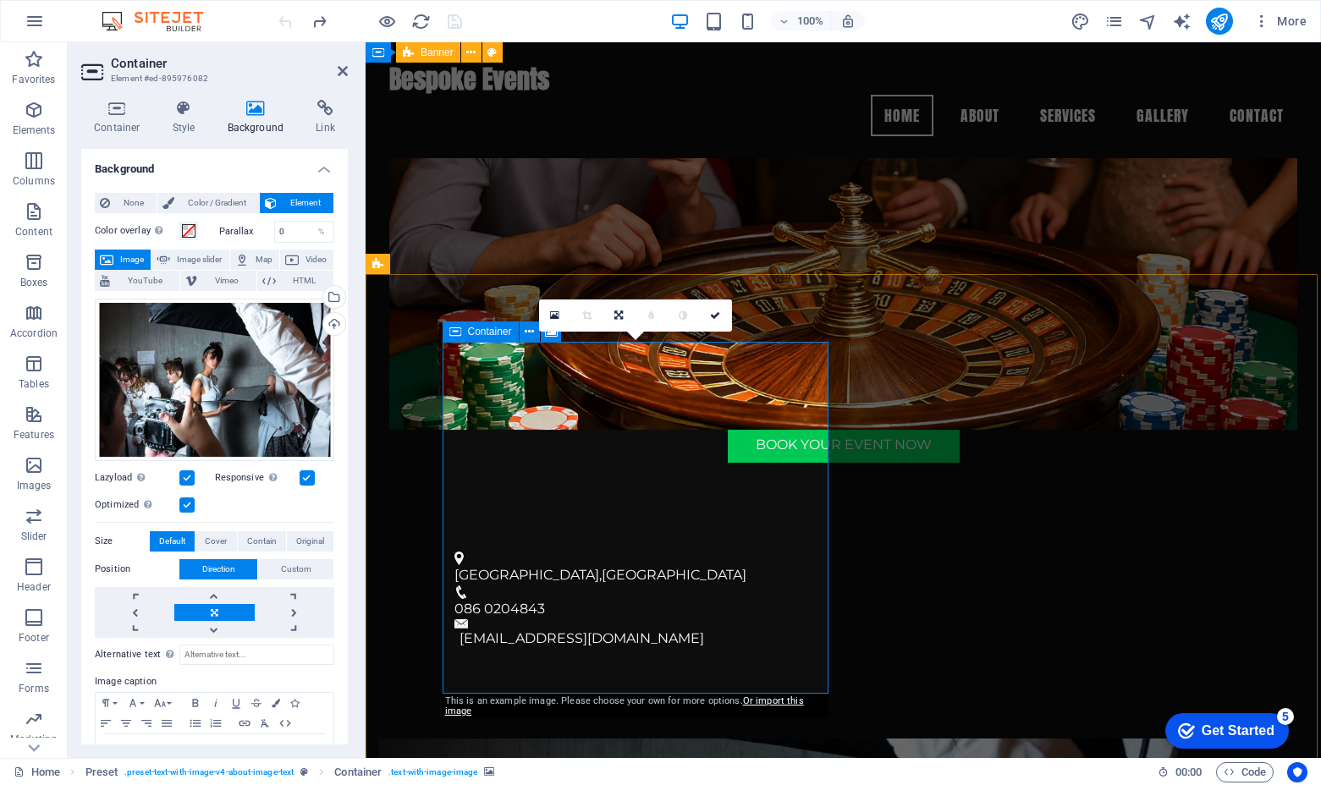
click at [550, 332] on div "0" at bounding box center [635, 315] width 193 height 32
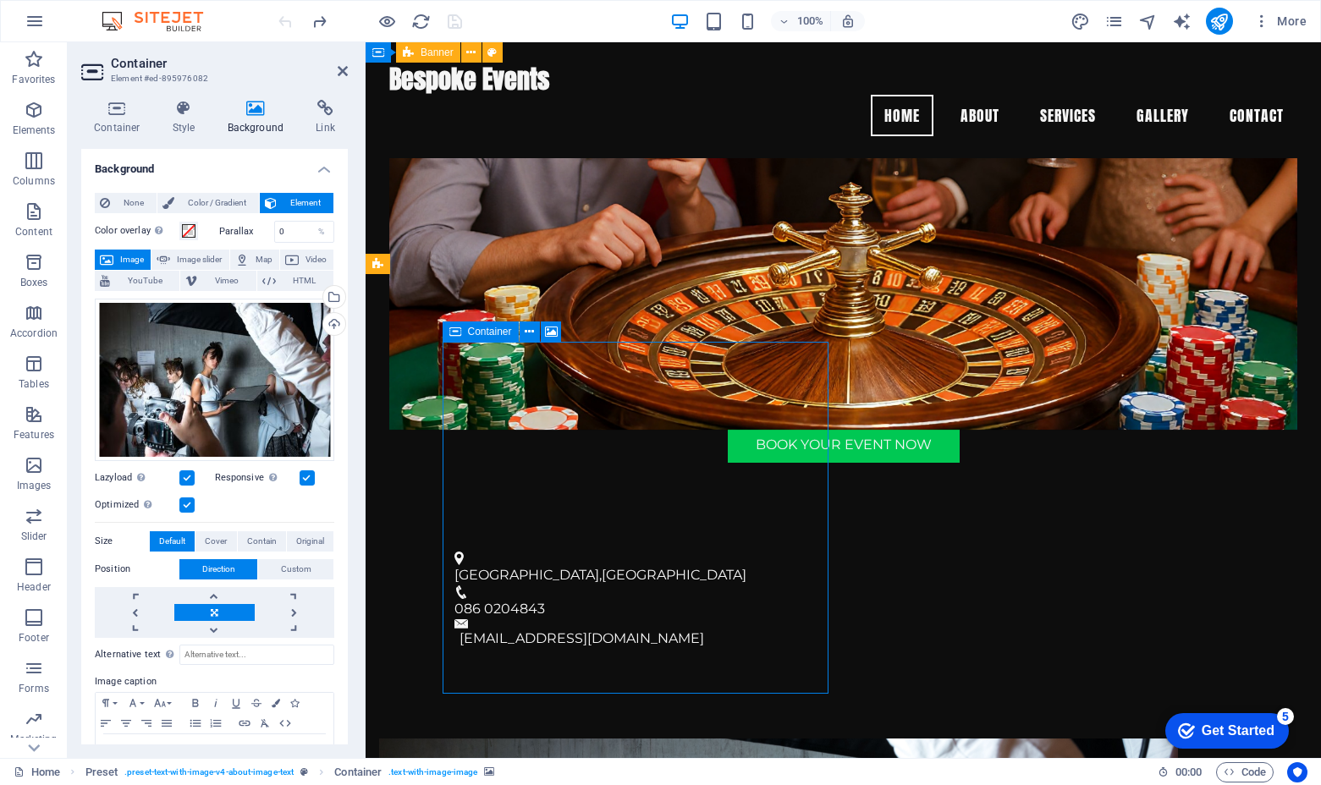
drag, startPoint x: 650, startPoint y: 379, endPoint x: 644, endPoint y: 405, distance: 26.9
click at [551, 331] on icon at bounding box center [551, 332] width 13 height 18
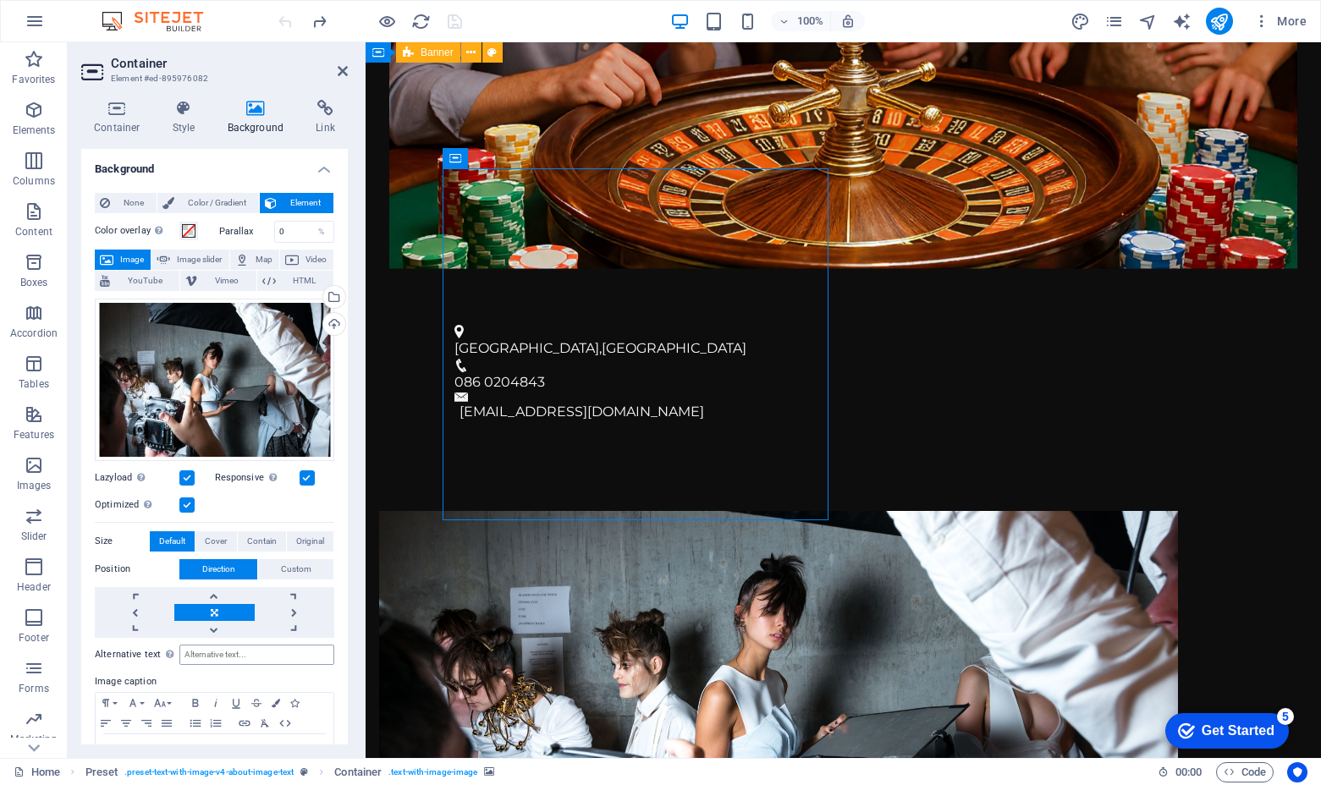
scroll to position [0, 0]
click at [214, 255] on span "Image slider" at bounding box center [199, 260] width 48 height 20
select select "ms"
select select "s"
select select "progressive"
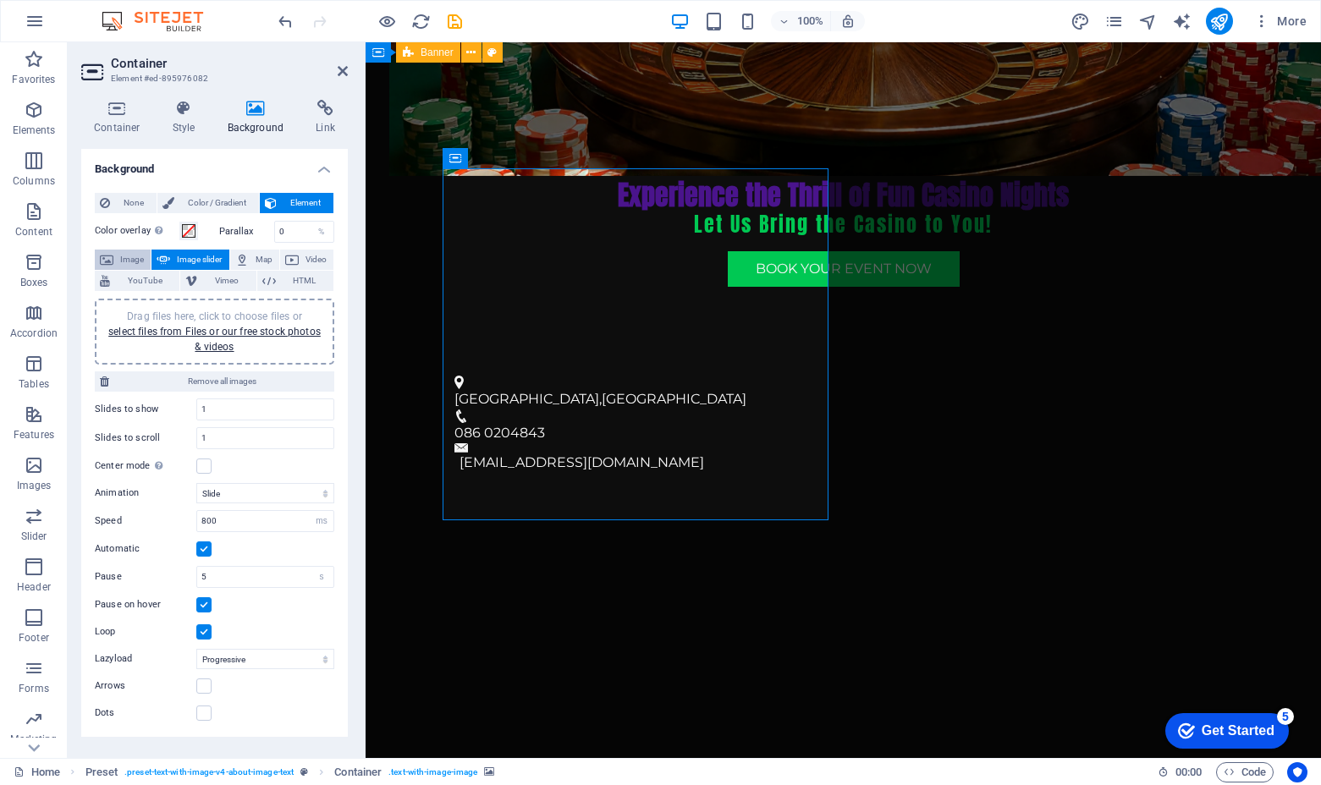
click at [129, 252] on span "Image" at bounding box center [131, 260] width 27 height 20
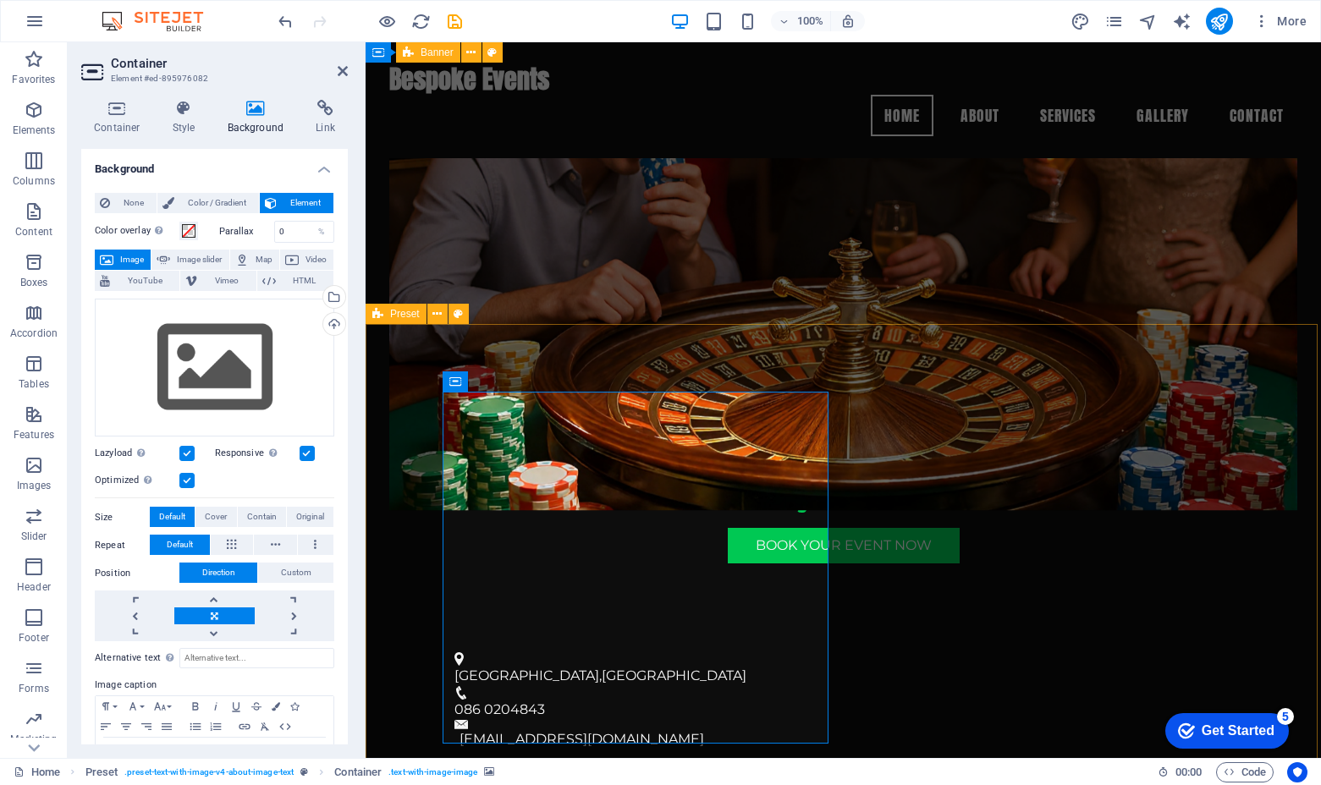
scroll to position [374, 0]
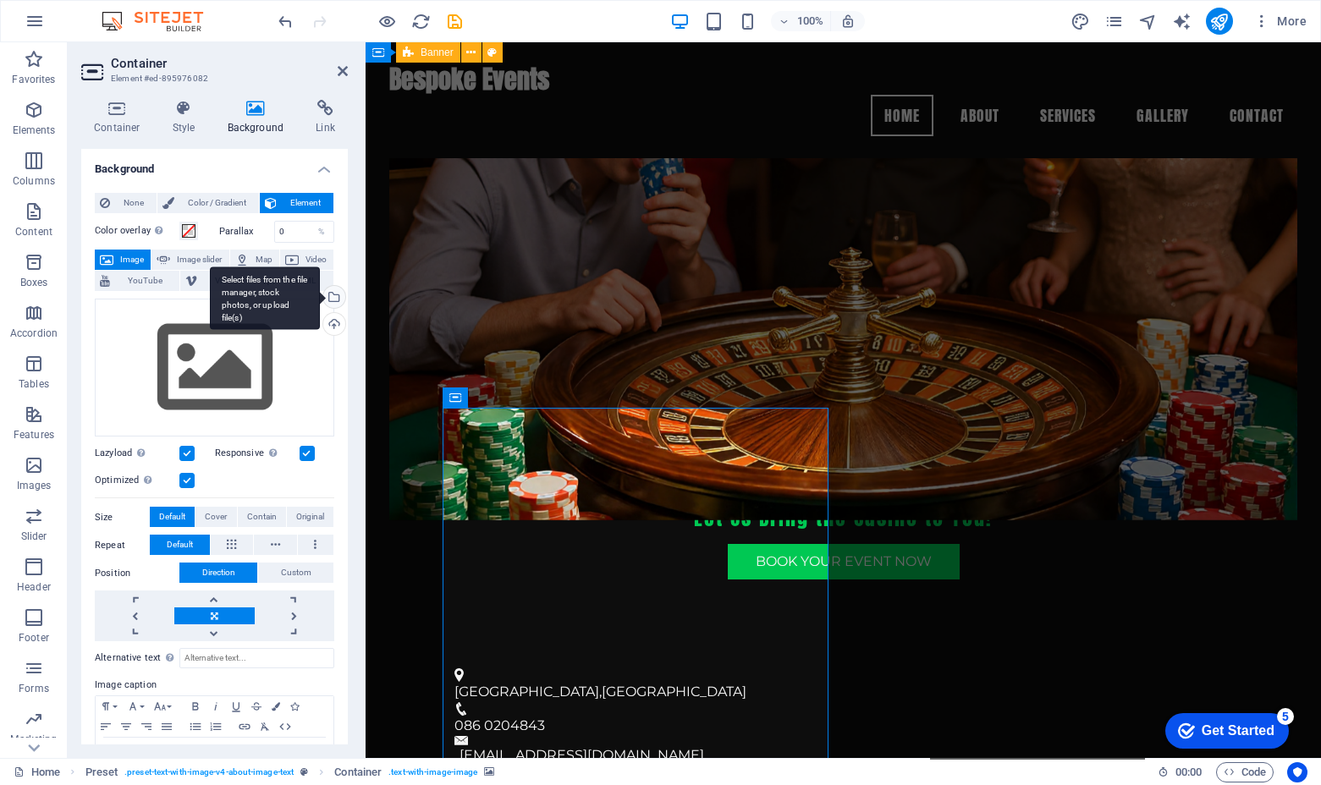
click at [337, 298] on div "Select files from the file manager, stock photos, or upload file(s)" at bounding box center [332, 298] width 25 height 25
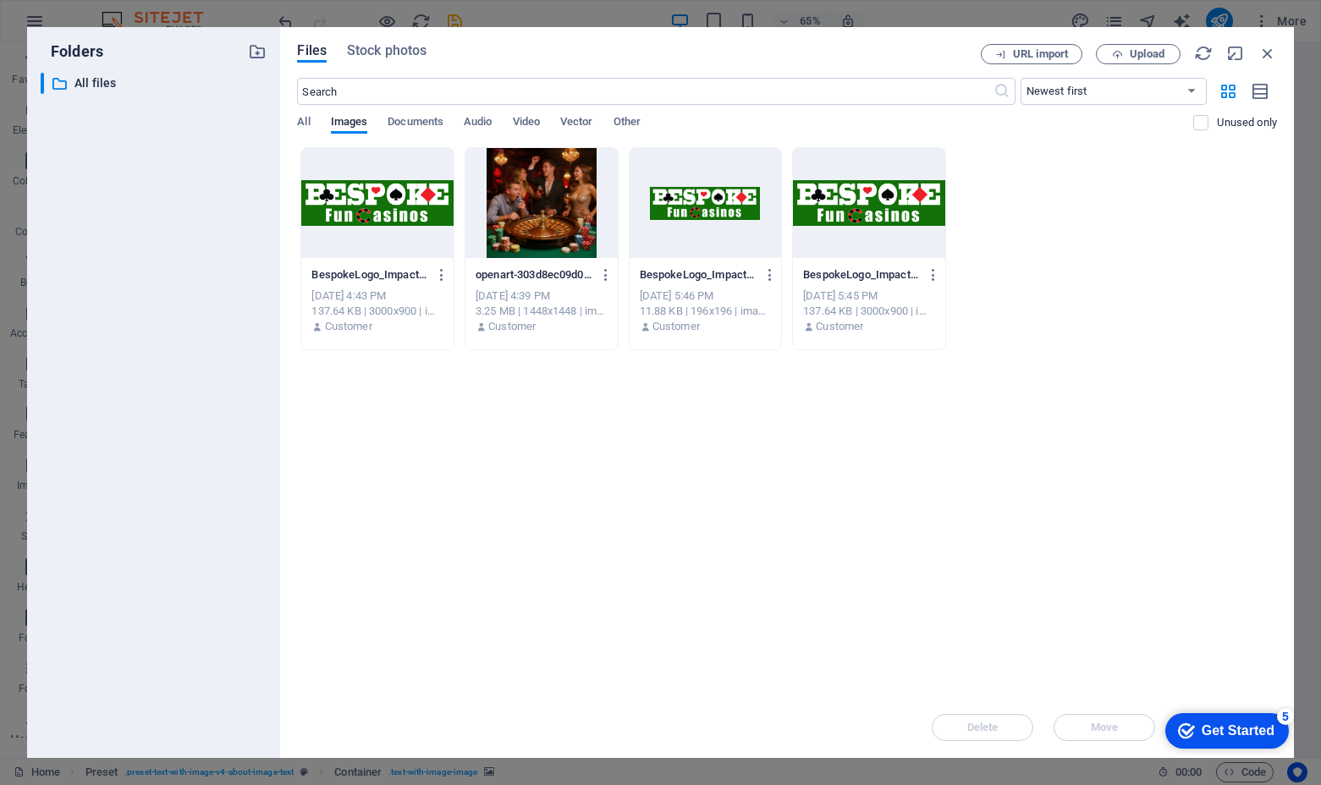
click at [415, 214] on div at bounding box center [377, 203] width 152 height 110
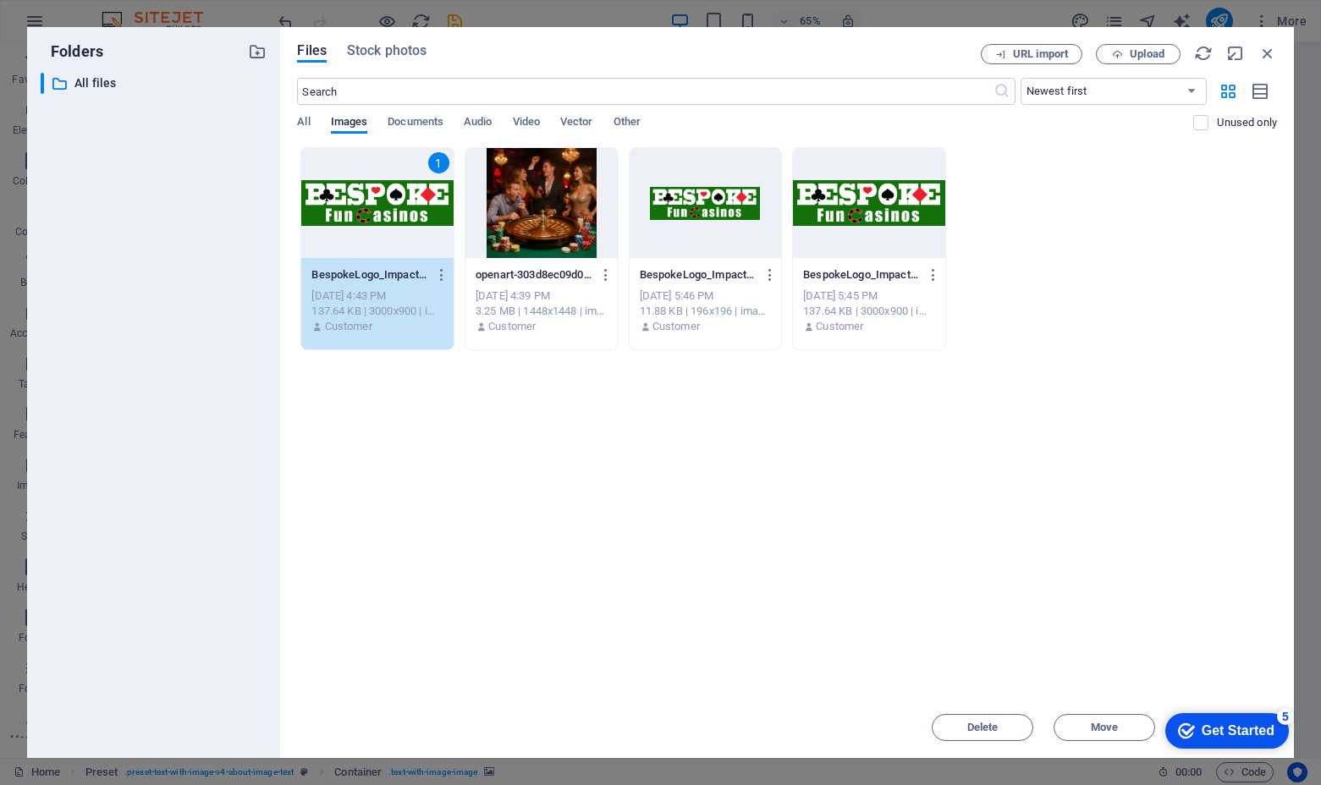
click at [1215, 725] on div "Get Started" at bounding box center [1237, 730] width 73 height 15
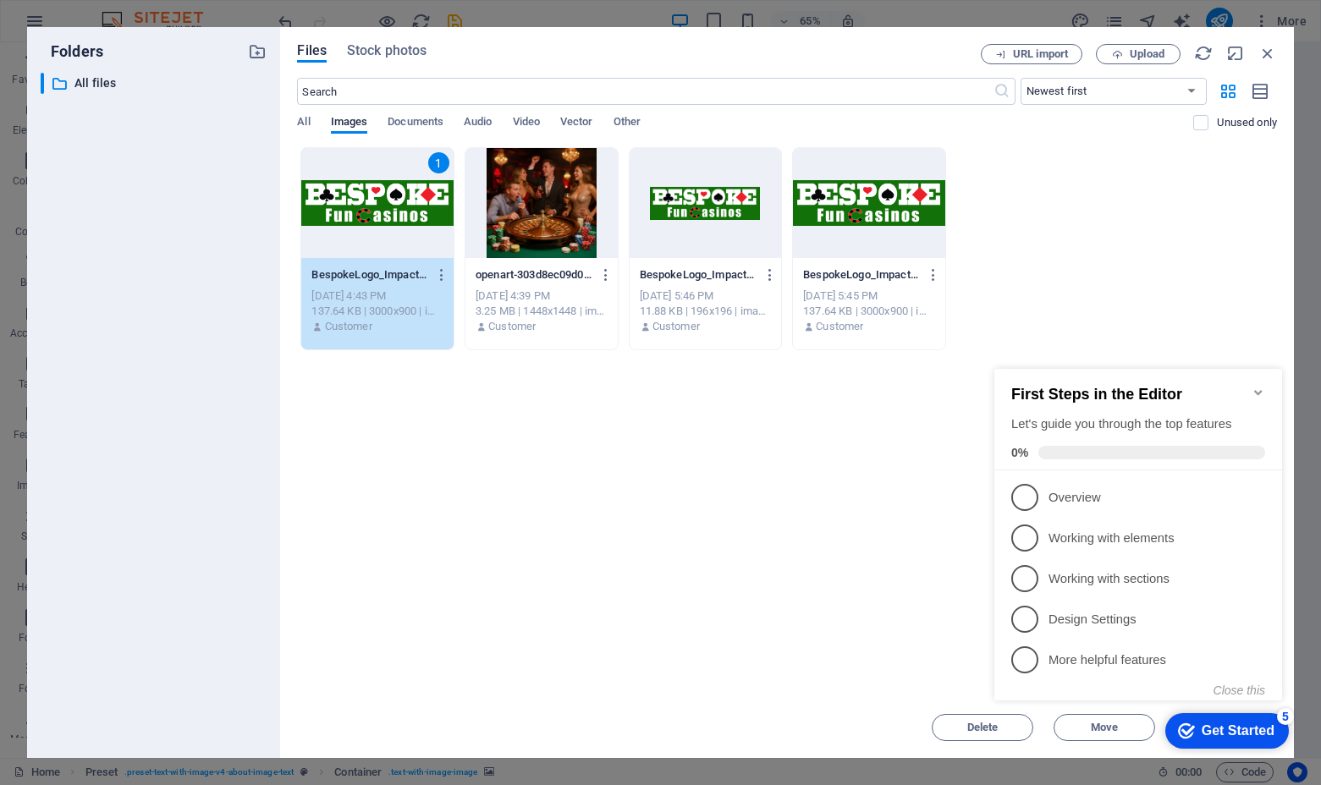
click at [1167, 303] on div "1 BespokeLogo_Impact_green-cbfGvZ6wNTasyGRB9M-vBQ.png BespokeLogo_Impact_green-…" at bounding box center [787, 248] width 980 height 203
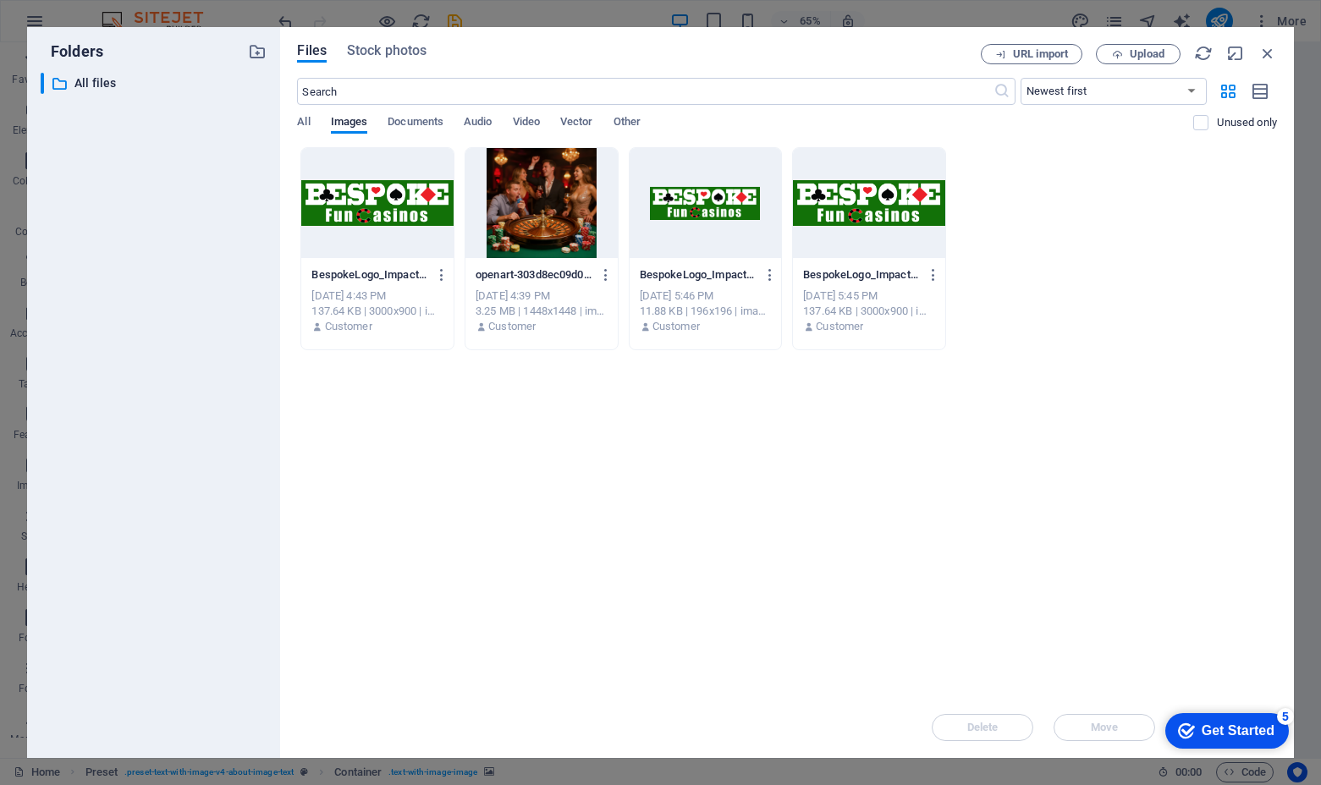
click at [403, 216] on div at bounding box center [377, 203] width 152 height 110
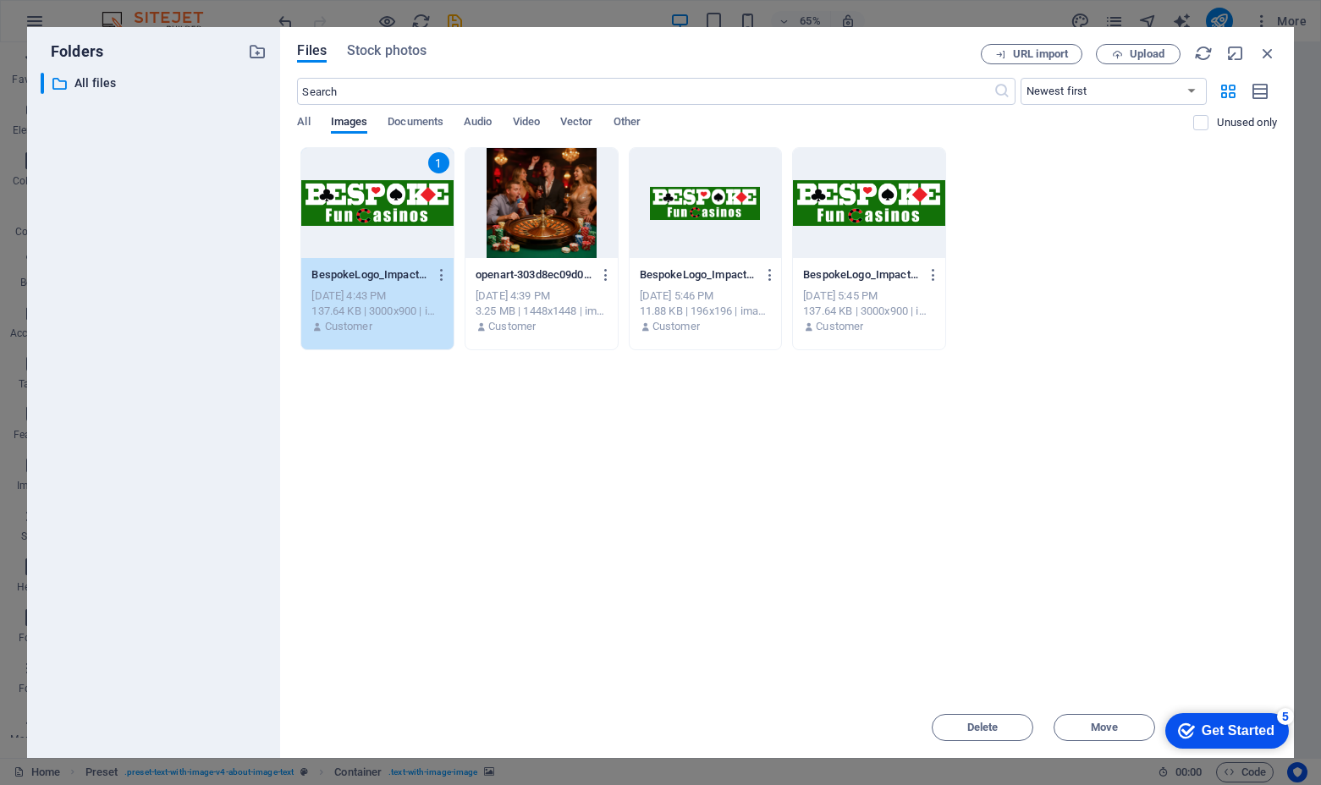
click at [403, 216] on div "1" at bounding box center [377, 203] width 152 height 110
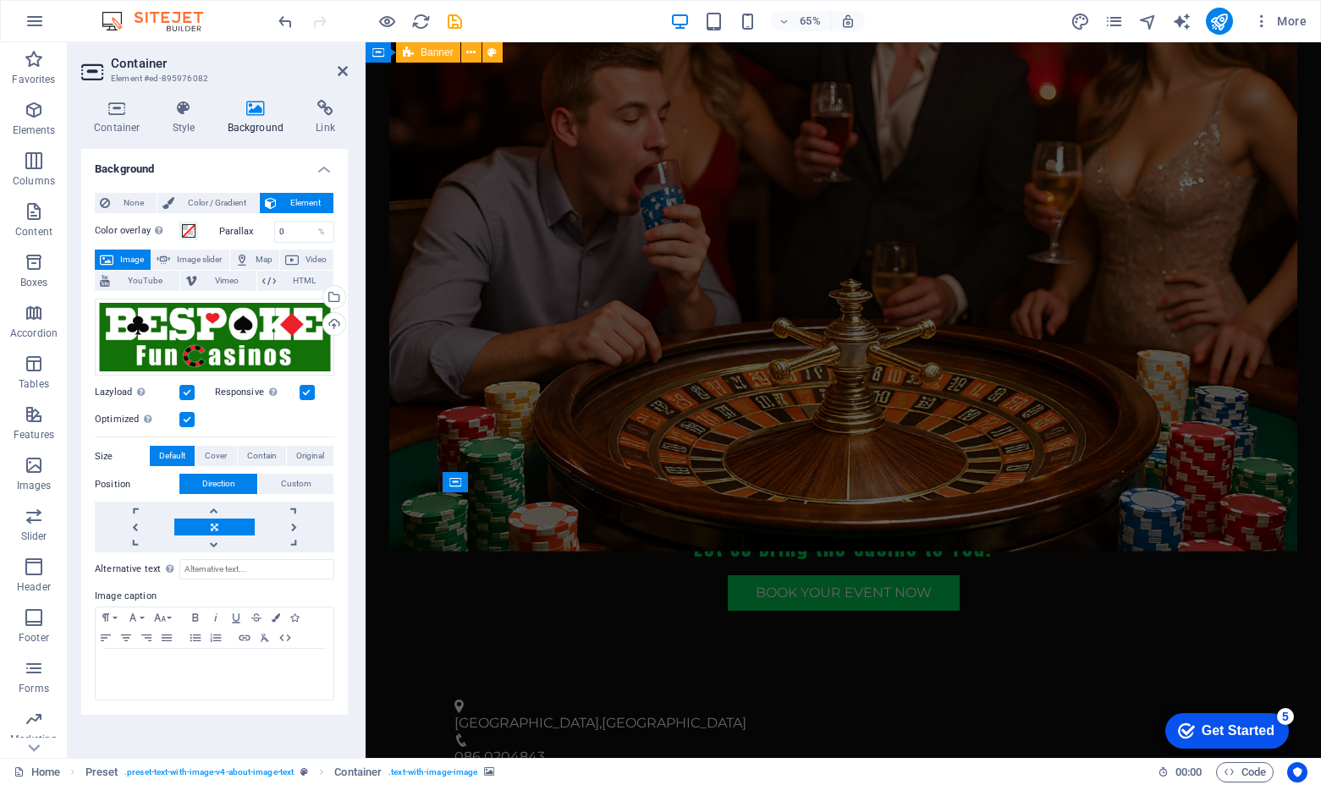
click at [403, 216] on figure at bounding box center [843, 225] width 908 height 651
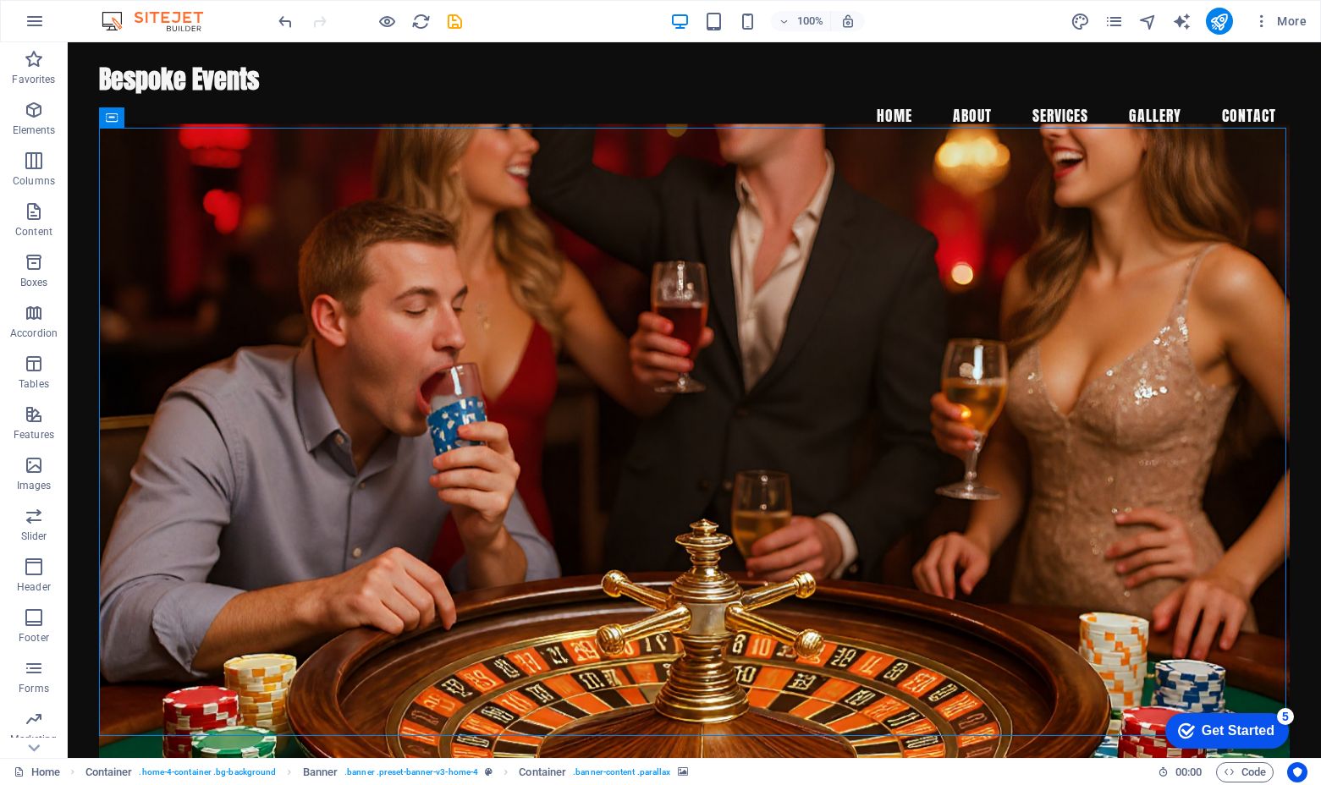
scroll to position [0, 0]
click at [1218, 14] on icon "publish" at bounding box center [1218, 21] width 19 height 19
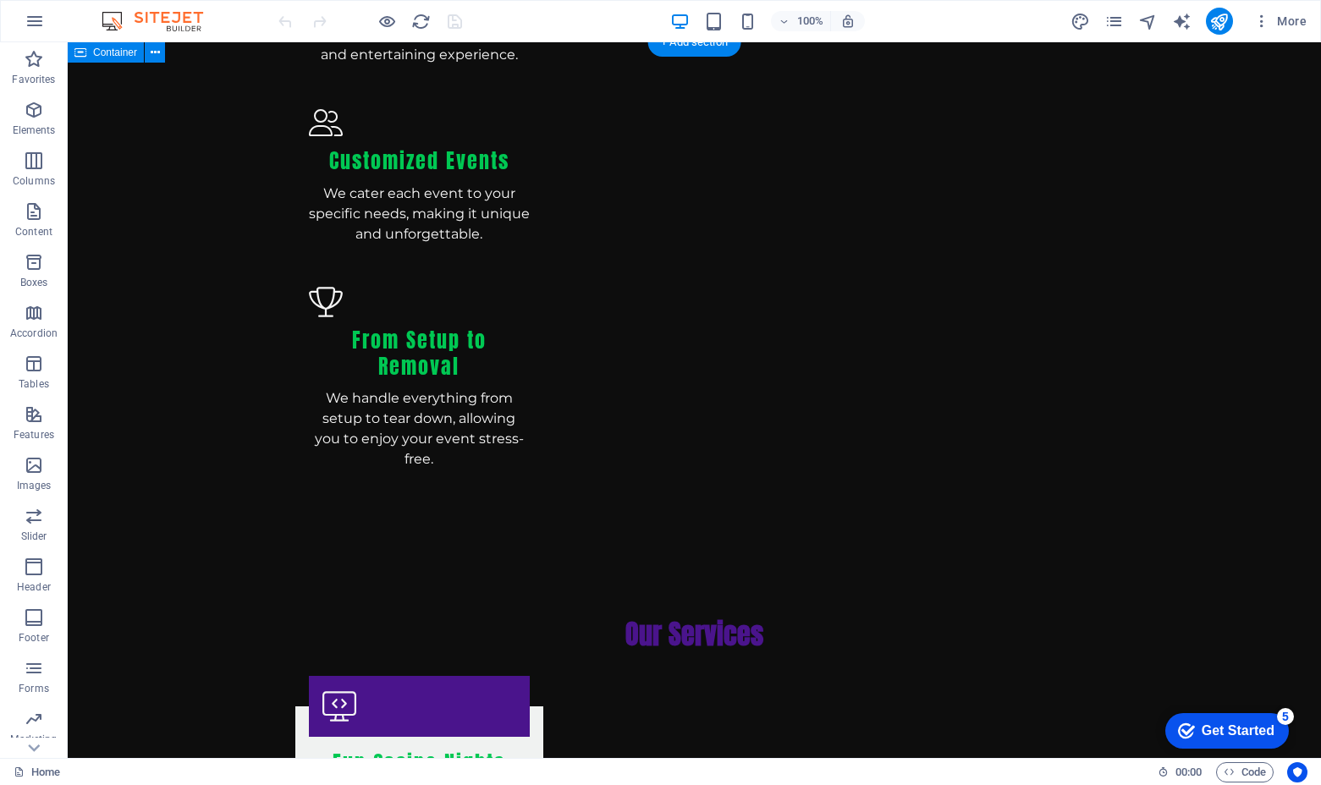
scroll to position [2256, 0]
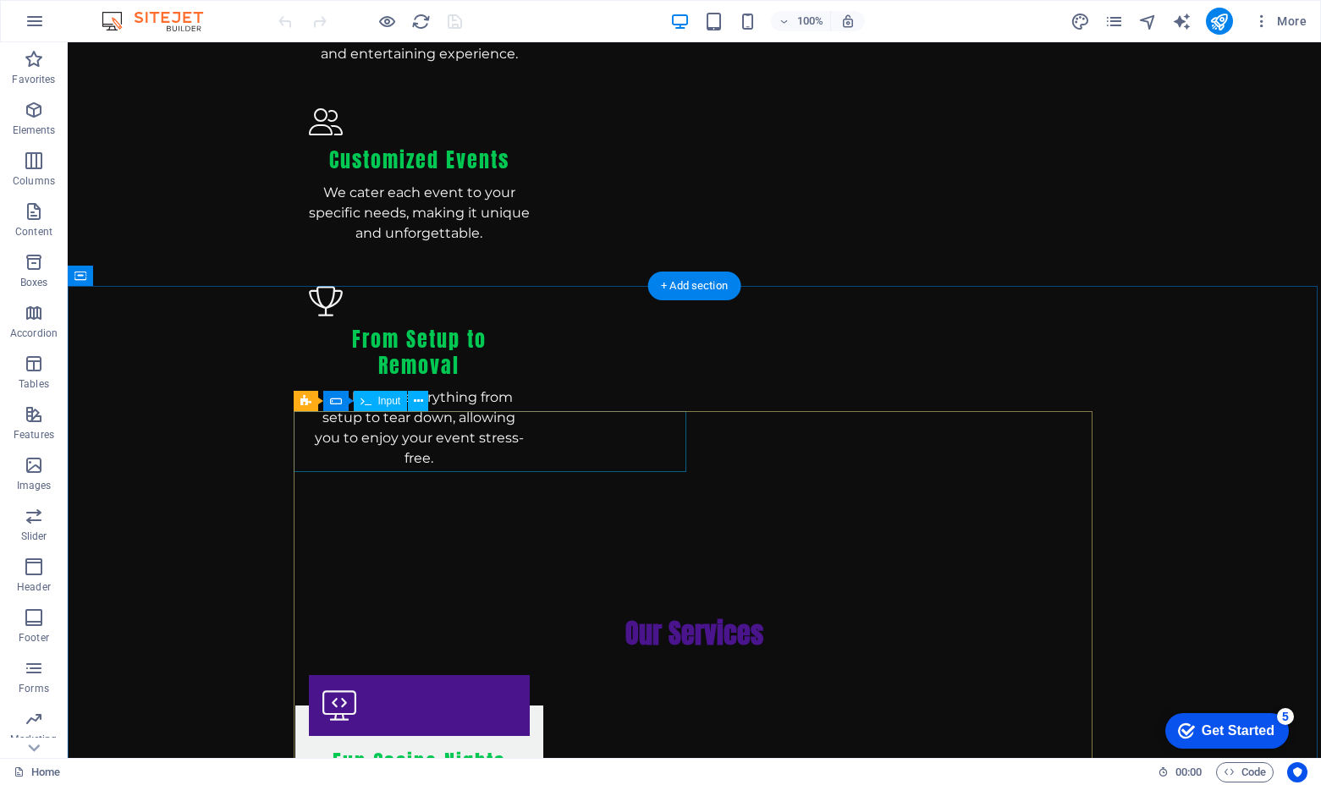
click at [420, 404] on icon at bounding box center [418, 402] width 9 height 18
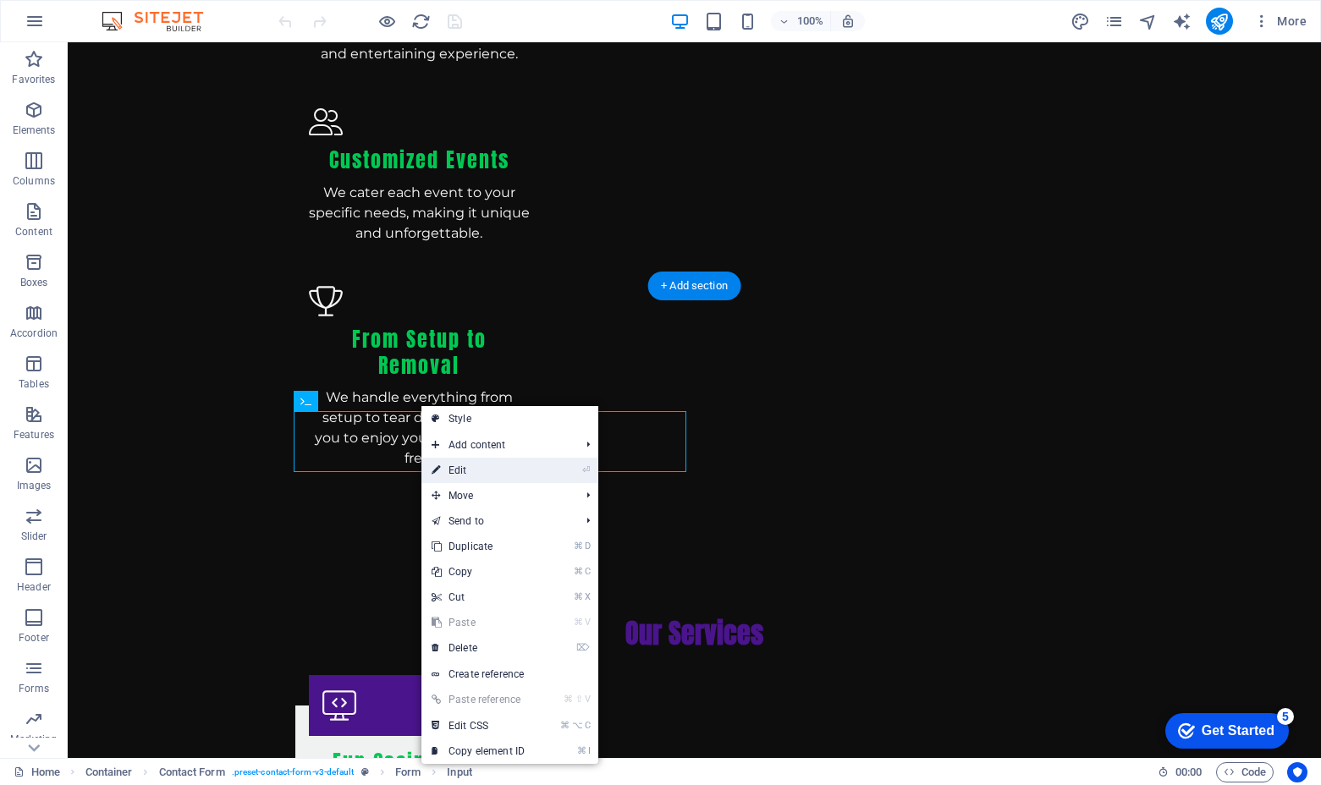
click at [461, 470] on link "⏎ Edit" at bounding box center [477, 470] width 113 height 25
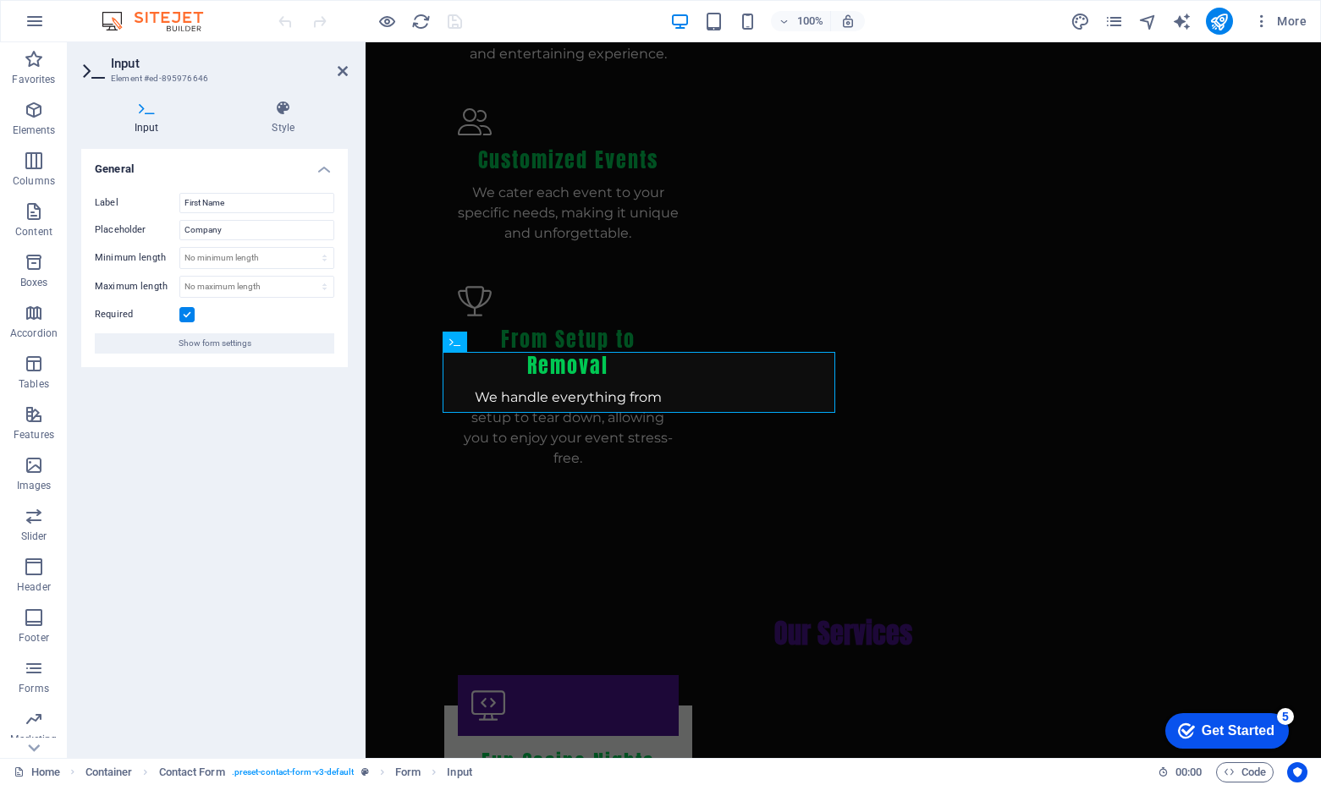
click at [232, 235] on input "Company" at bounding box center [256, 230] width 155 height 20
type input "C"
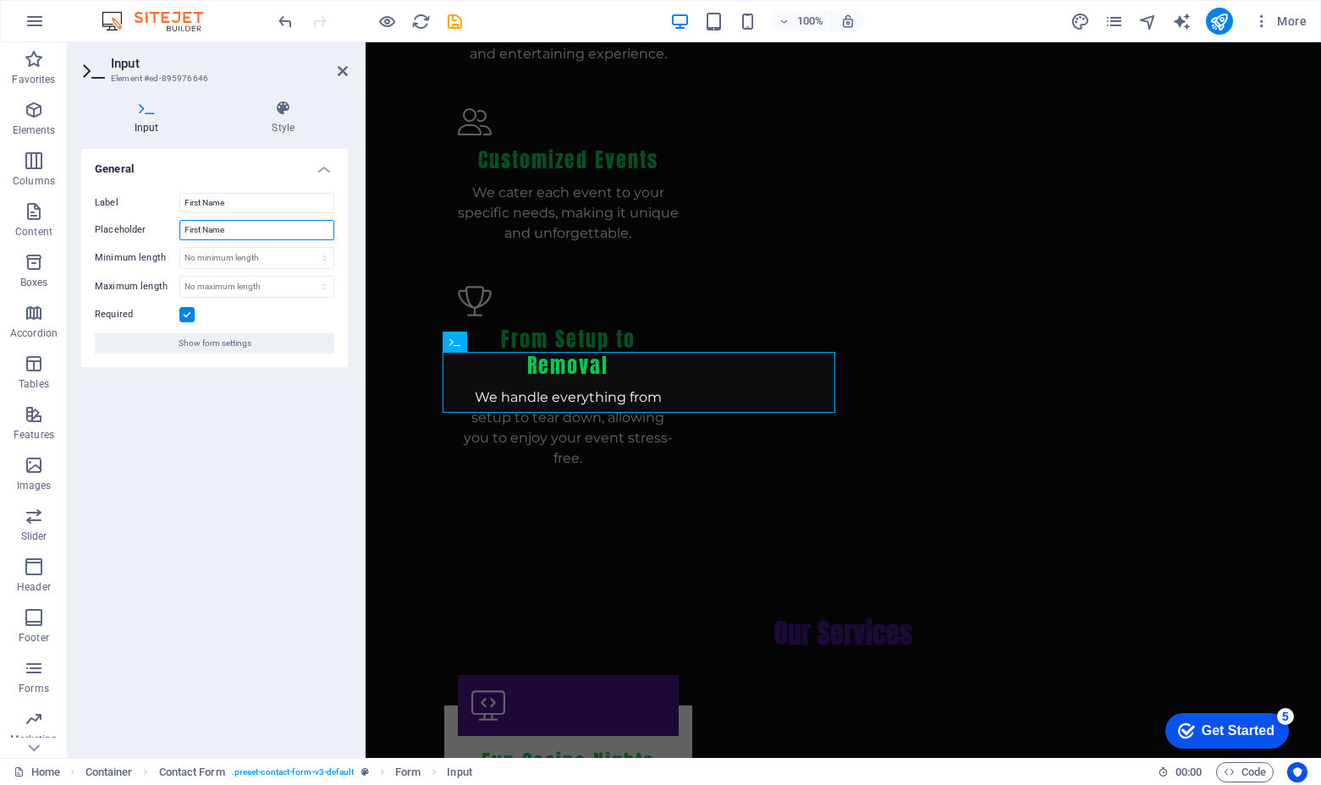
type input "First Name"
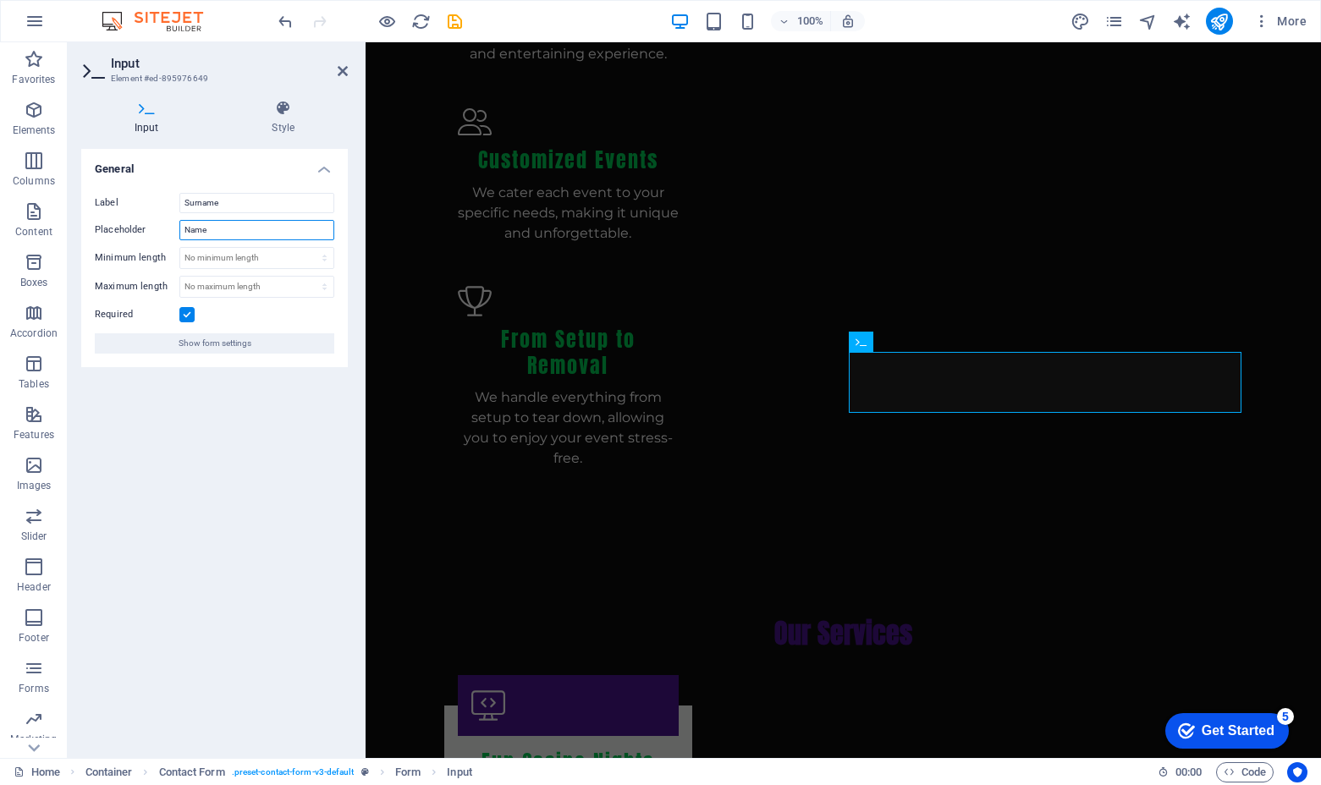
drag, startPoint x: 217, startPoint y: 230, endPoint x: 164, endPoint y: 229, distance: 53.3
click at [164, 229] on div "Placeholder Name" at bounding box center [214, 230] width 239 height 20
type input "Surname"
click at [291, 118] on h4 "Style" at bounding box center [283, 118] width 129 height 36
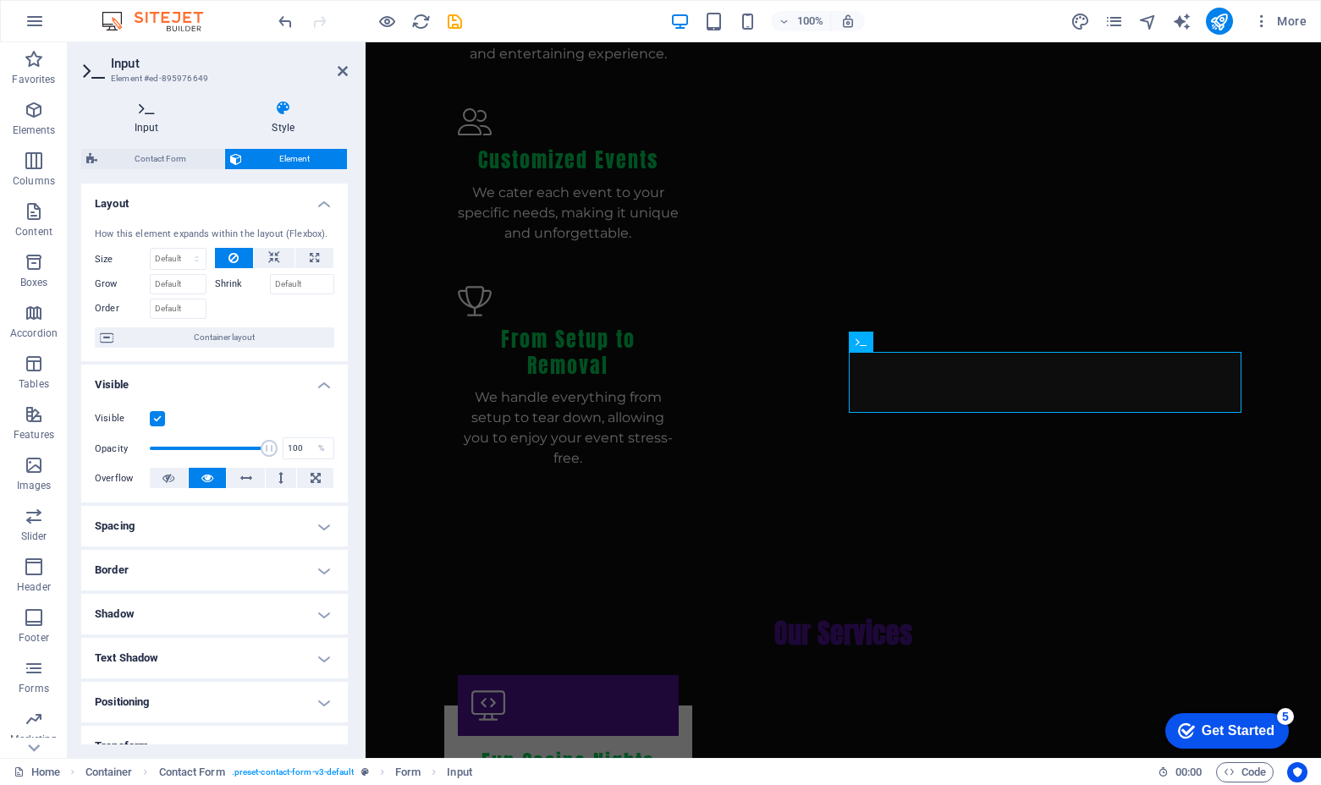
click at [145, 119] on h4 "Input" at bounding box center [150, 118] width 138 height 36
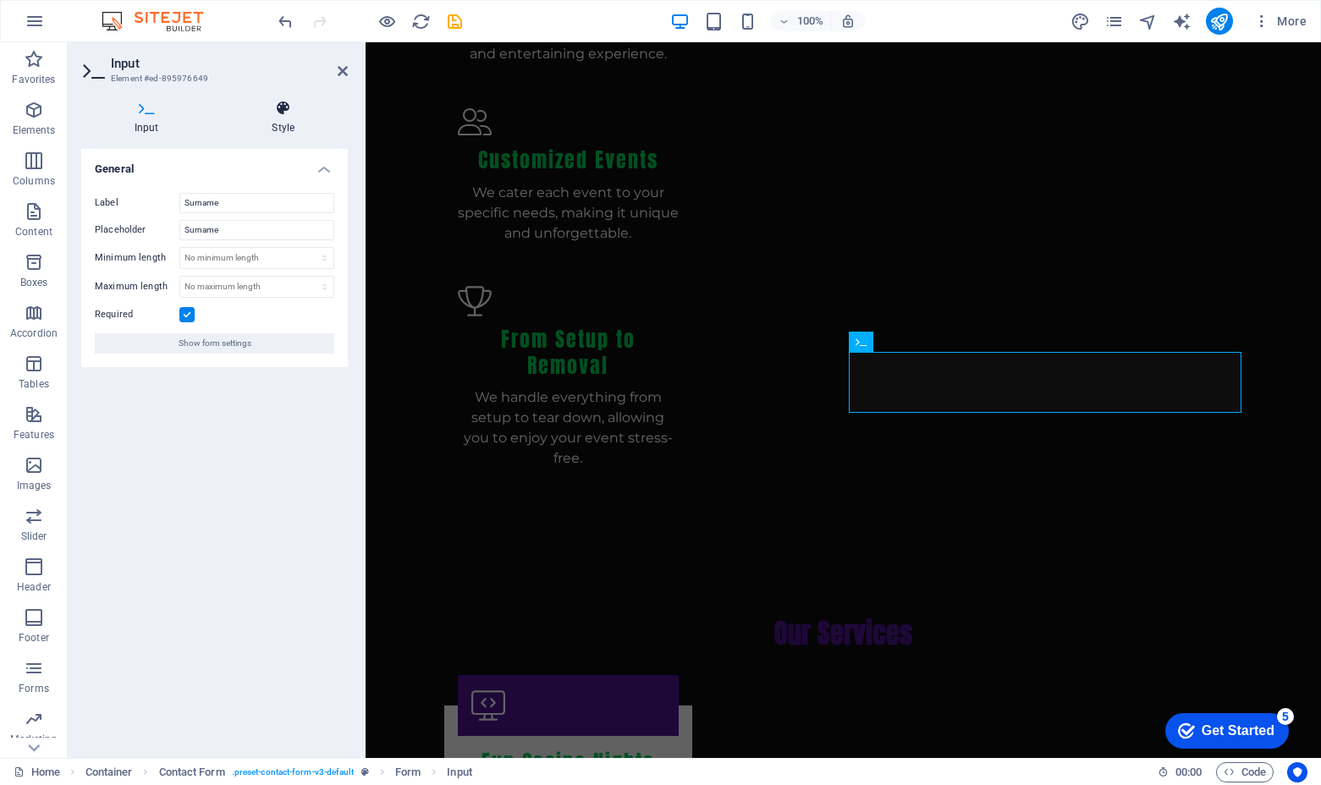
click at [285, 118] on h4 "Style" at bounding box center [283, 118] width 129 height 36
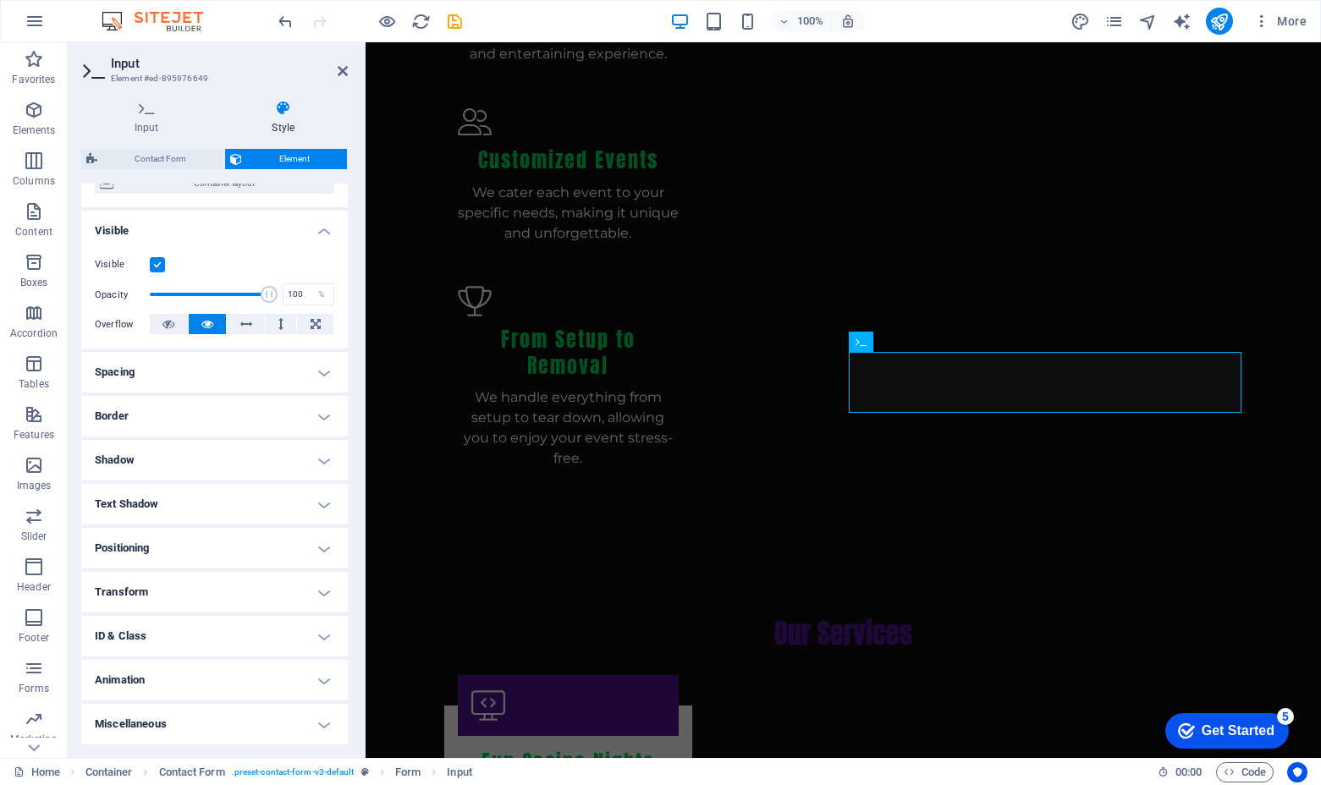
scroll to position [153, 0]
click at [244, 634] on h4 "ID & Class" at bounding box center [214, 637] width 266 height 41
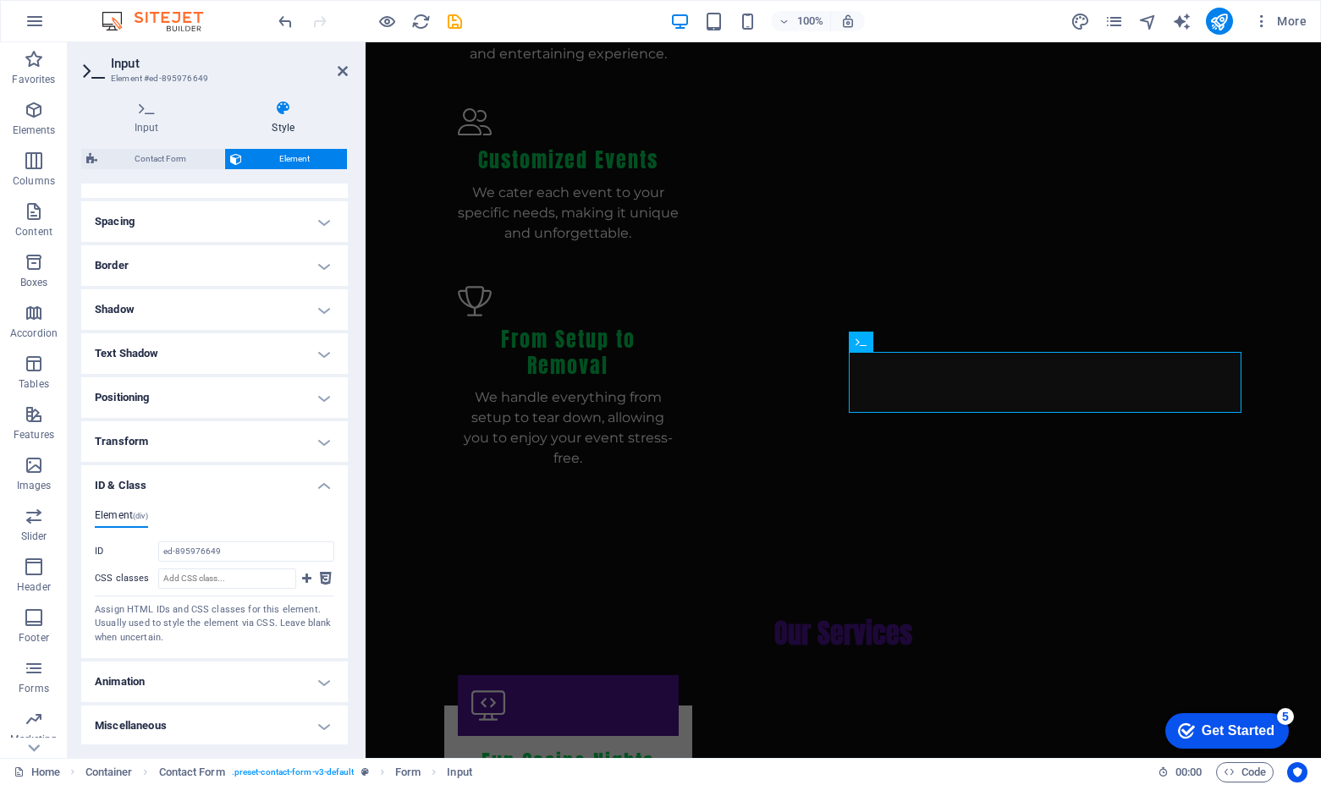
scroll to position [304, 0]
click at [343, 71] on icon at bounding box center [343, 71] width 10 height 14
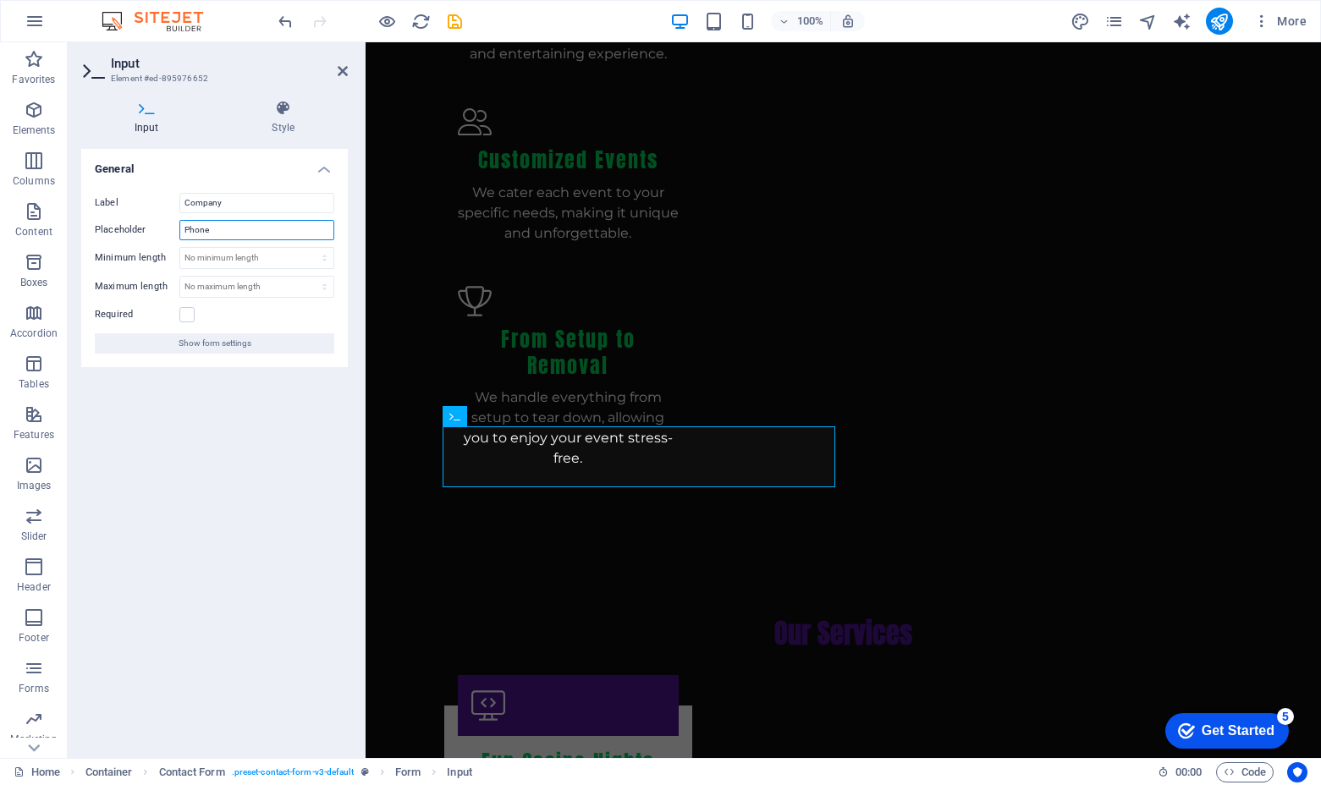
drag, startPoint x: 222, startPoint y: 228, endPoint x: 155, endPoint y: 226, distance: 67.7
click at [155, 226] on div "Placeholder Phone" at bounding box center [214, 230] width 239 height 20
type input "Company"
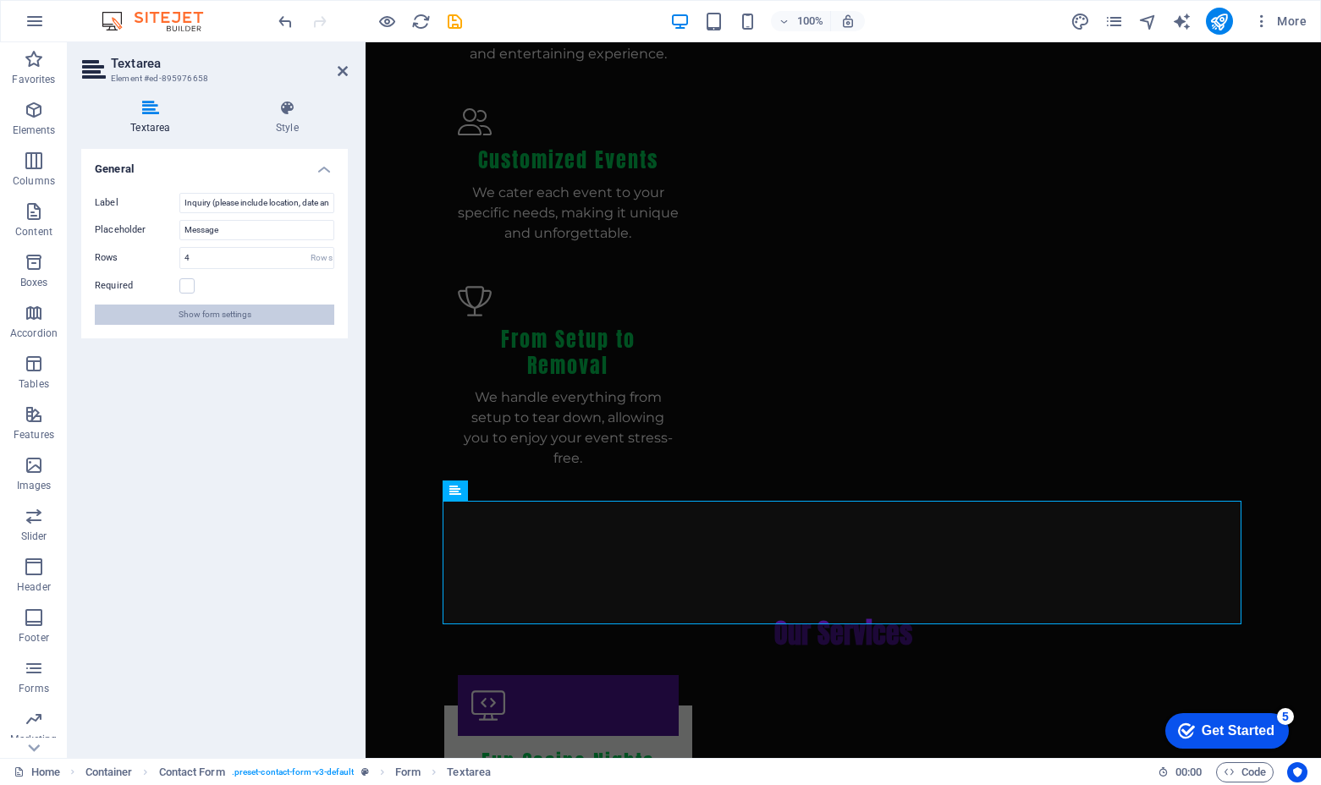
click at [286, 308] on button "Show form settings" at bounding box center [214, 315] width 239 height 20
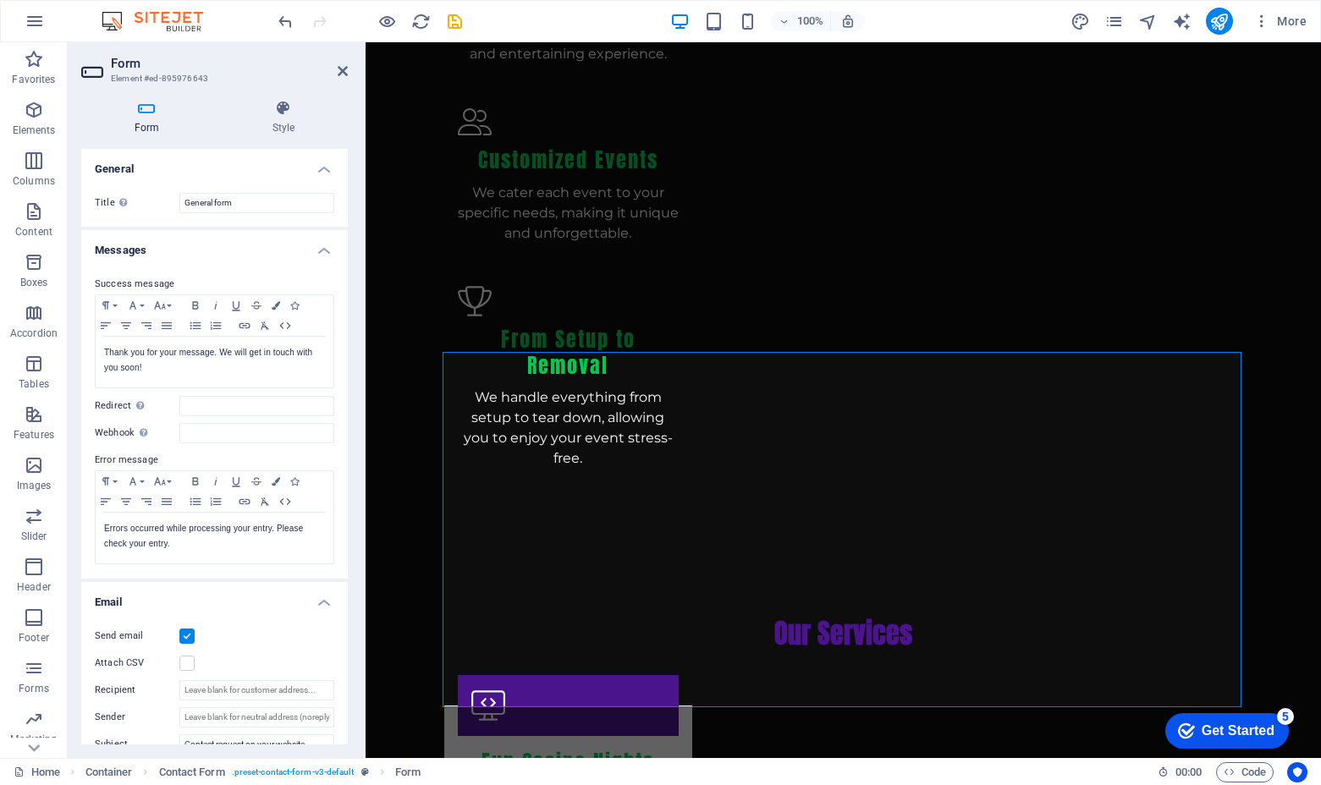
scroll to position [0, 0]
click at [286, 102] on icon at bounding box center [283, 108] width 129 height 17
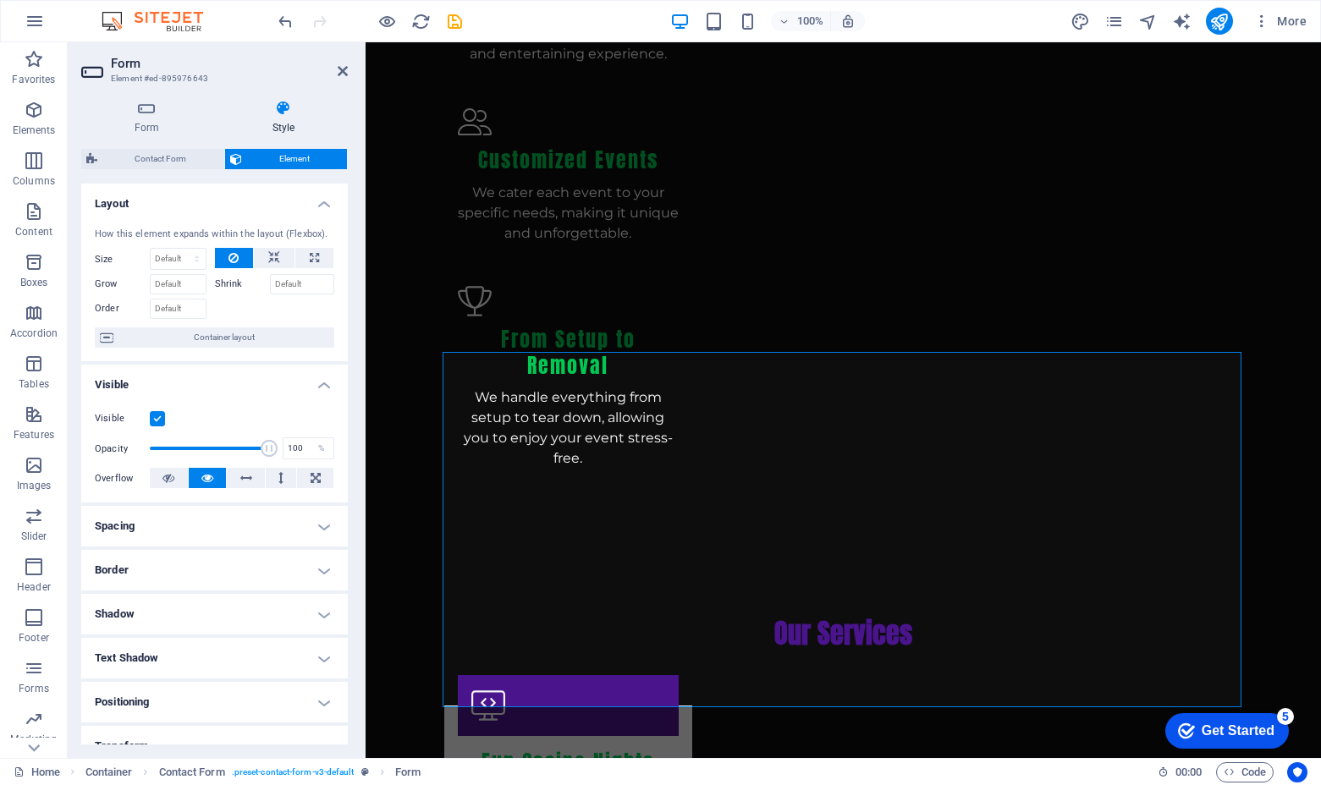
click at [233, 516] on h4 "Spacing" at bounding box center [214, 526] width 266 height 41
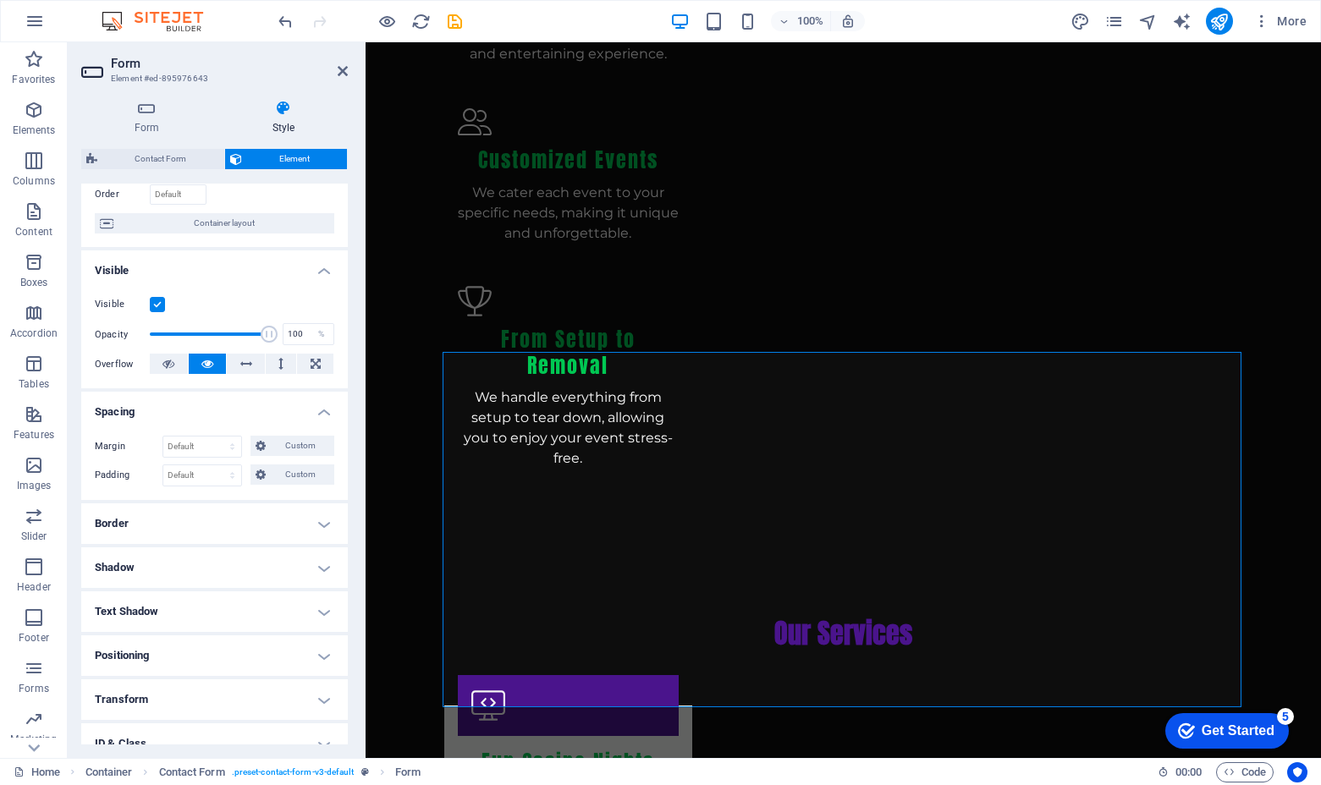
scroll to position [115, 0]
